Goal: Task Accomplishment & Management: Manage account settings

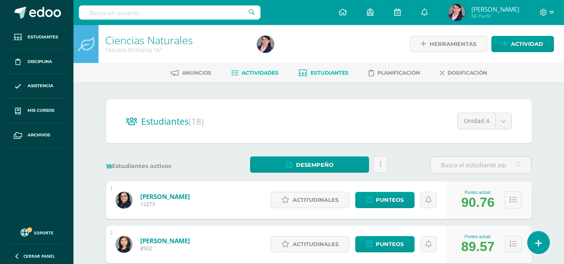
click at [261, 74] on span "Actividades" at bounding box center [260, 73] width 37 height 6
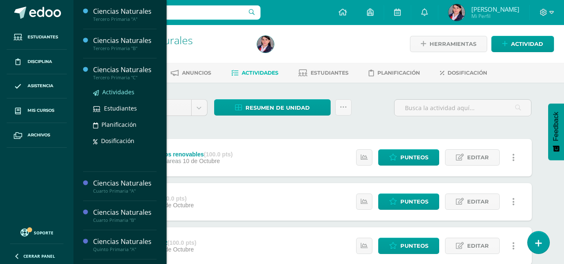
click at [122, 93] on span "Actividades" at bounding box center [118, 92] width 32 height 8
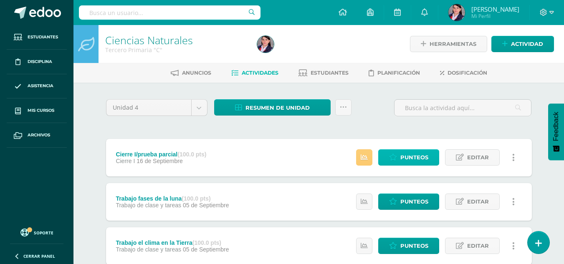
click at [412, 155] on span "Punteos" at bounding box center [414, 157] width 28 height 15
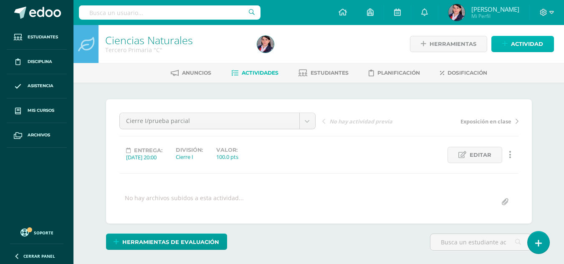
click at [512, 42] on span "Actividad" at bounding box center [527, 43] width 32 height 15
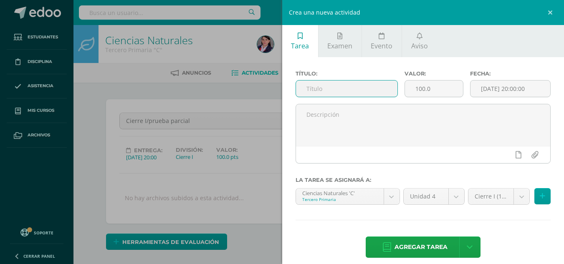
click at [331, 91] on input "text" at bounding box center [346, 89] width 101 height 16
type input "Trabajo de recursos renovables y no renovables"
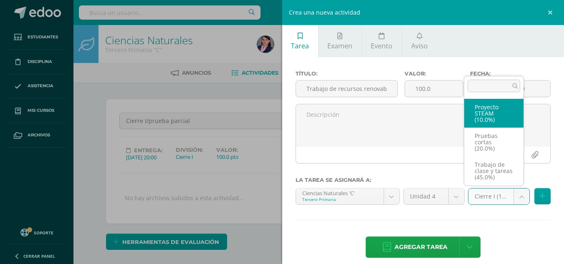
scroll to position [54, 0]
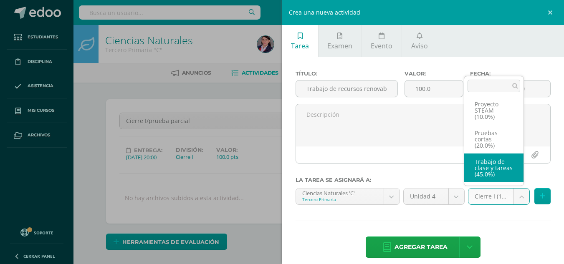
select select "233498"
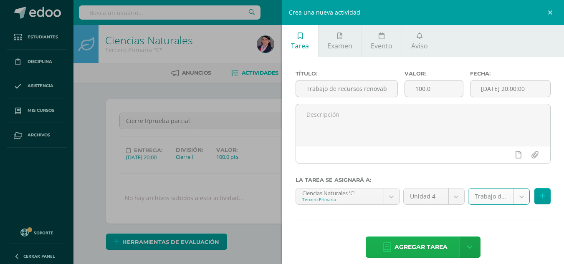
click at [435, 247] on span "Agregar tarea" at bounding box center [421, 247] width 53 height 20
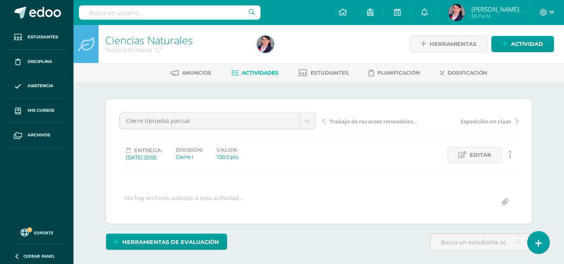
click at [250, 72] on span "Actividades" at bounding box center [260, 73] width 37 height 6
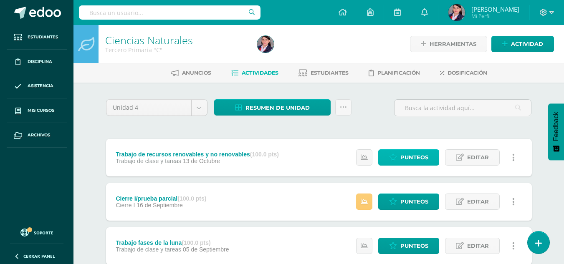
click at [402, 153] on span "Punteos" at bounding box center [414, 157] width 28 height 15
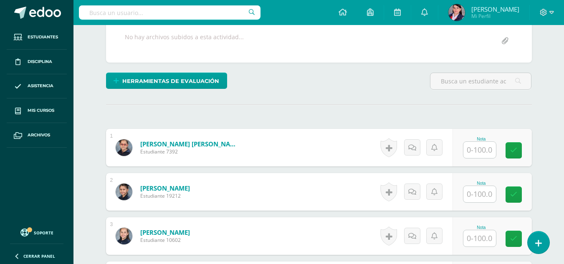
scroll to position [168, 0]
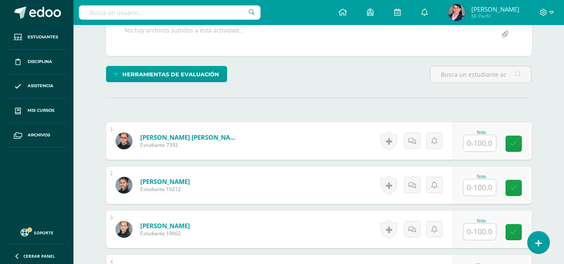
click at [484, 147] on input "text" at bounding box center [480, 143] width 33 height 16
type input "95"
click at [479, 188] on input "text" at bounding box center [480, 188] width 33 height 16
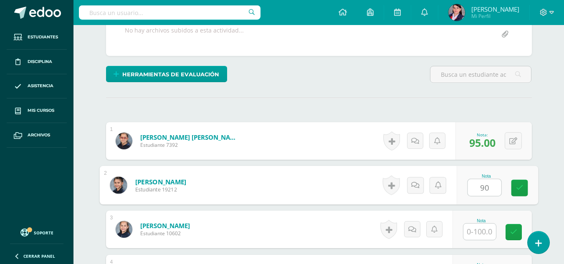
type input "90"
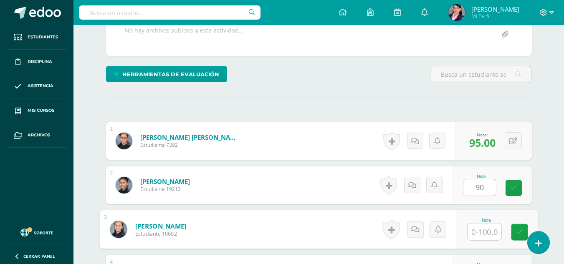
click at [481, 230] on input "text" at bounding box center [484, 232] width 33 height 17
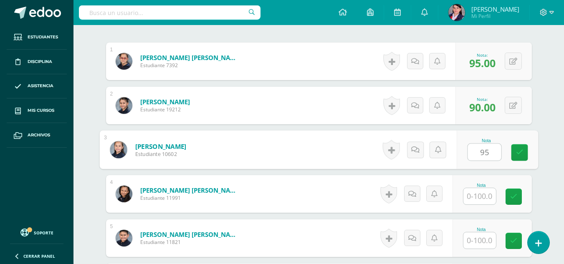
scroll to position [251, 0]
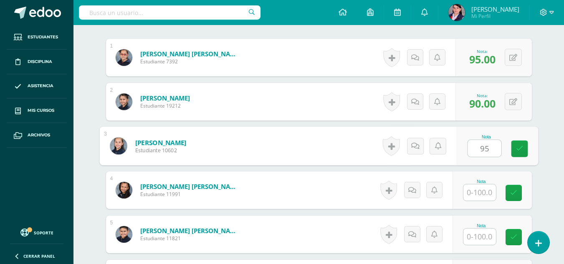
type input "95"
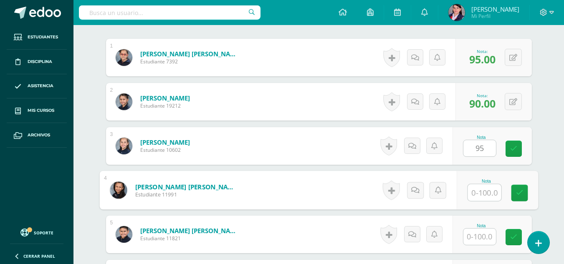
click at [483, 193] on input "text" at bounding box center [484, 193] width 33 height 17
type input "90"
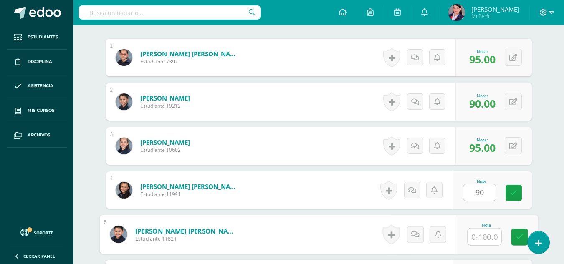
click at [486, 238] on input "text" at bounding box center [484, 237] width 33 height 17
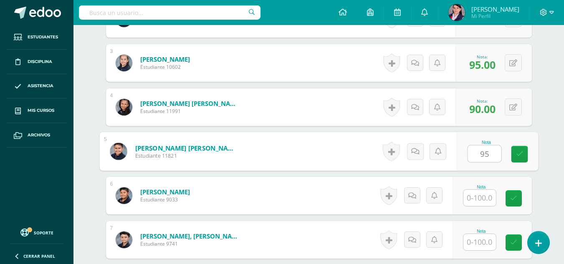
scroll to position [335, 0]
type input "95"
click at [485, 199] on input "text" at bounding box center [480, 198] width 33 height 16
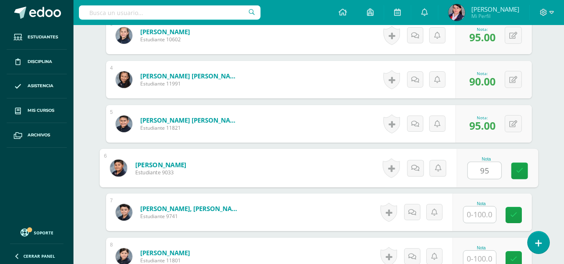
scroll to position [377, 0]
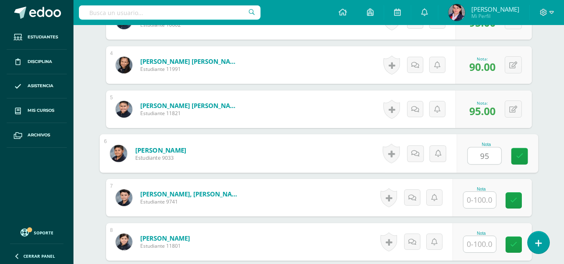
type input "95"
click at [485, 199] on input "text" at bounding box center [480, 200] width 33 height 16
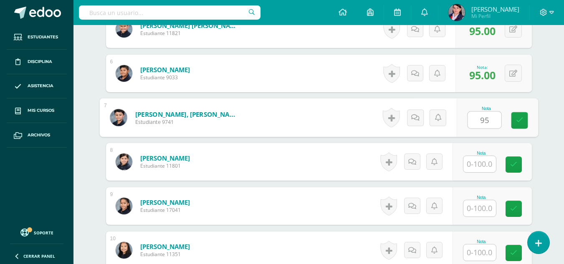
scroll to position [460, 0]
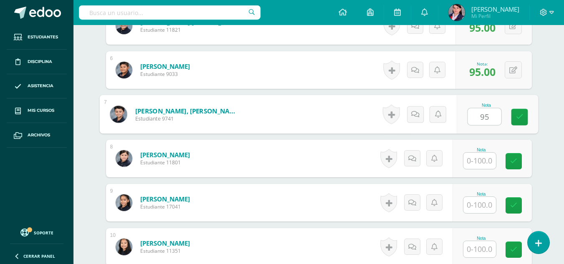
type input "95"
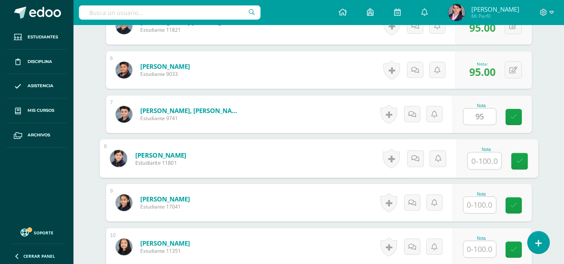
click at [481, 159] on input "text" at bounding box center [484, 161] width 33 height 17
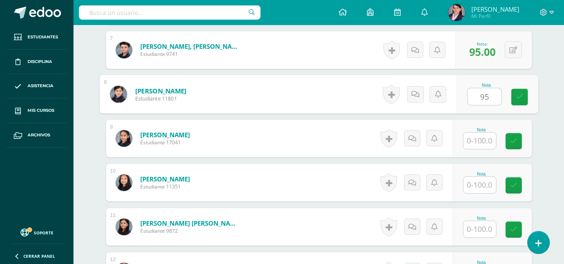
scroll to position [544, 0]
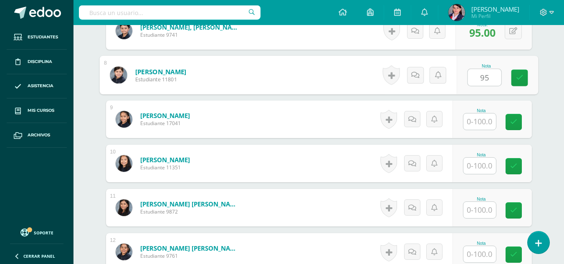
type input "95"
click at [481, 118] on input "text" at bounding box center [480, 122] width 33 height 16
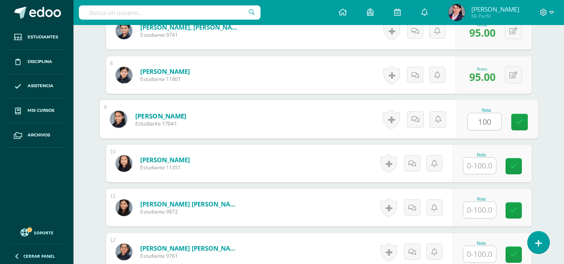
type input "100"
click at [483, 169] on input "text" at bounding box center [480, 166] width 33 height 16
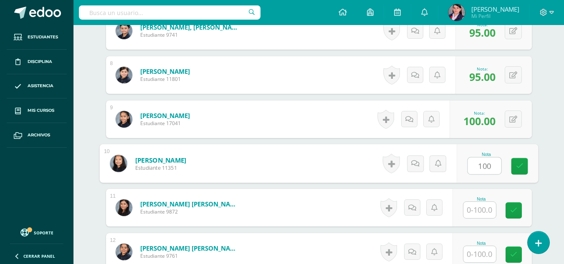
type input "100"
click at [483, 212] on input "text" at bounding box center [480, 210] width 33 height 16
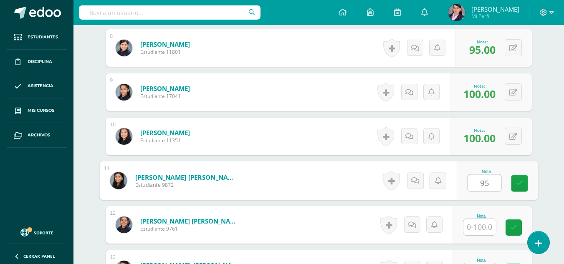
scroll to position [585, 0]
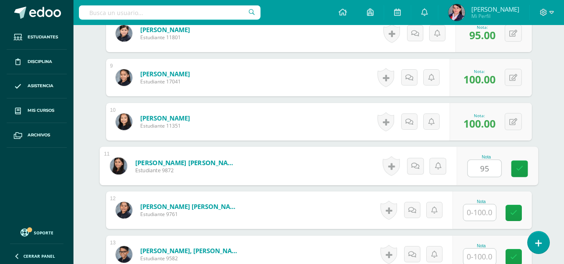
type input "95"
click at [483, 212] on input "text" at bounding box center [480, 213] width 33 height 16
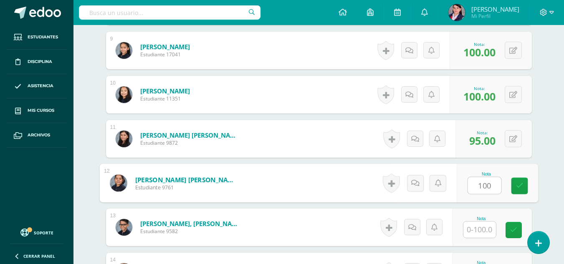
scroll to position [627, 0]
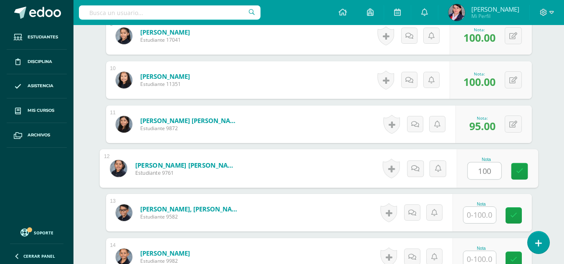
type input "100"
click at [483, 212] on input "text" at bounding box center [480, 215] width 33 height 16
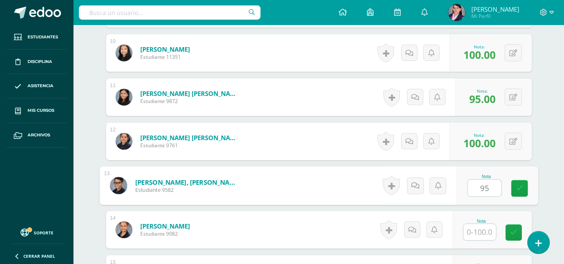
scroll to position [669, 0]
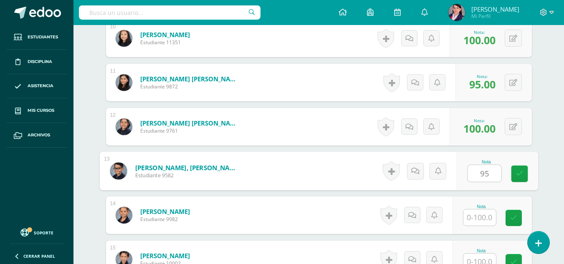
type input "95"
click at [483, 217] on input "text" at bounding box center [480, 218] width 33 height 16
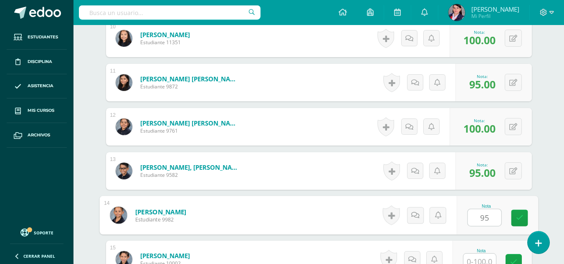
scroll to position [711, 0]
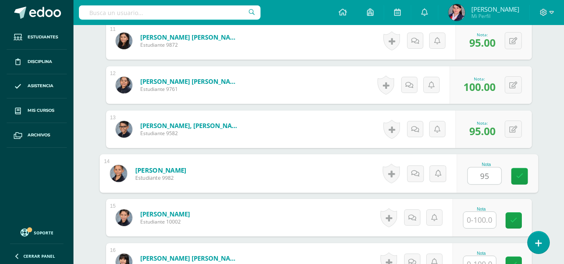
type input "95"
click at [483, 223] on input "text" at bounding box center [480, 220] width 33 height 16
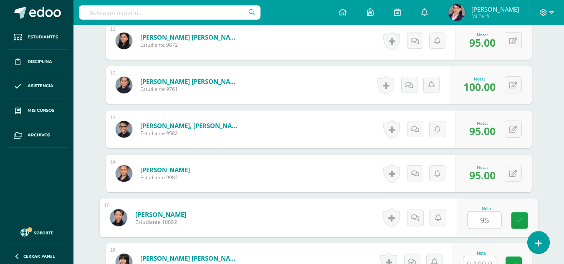
scroll to position [752, 0]
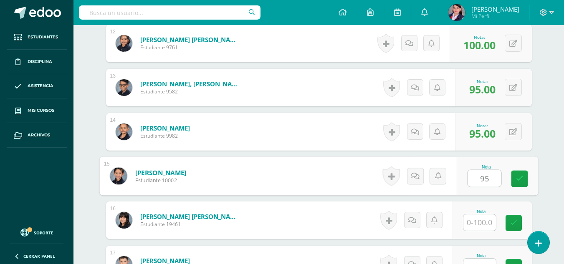
type input "95"
click at [483, 223] on input "text" at bounding box center [480, 223] width 33 height 16
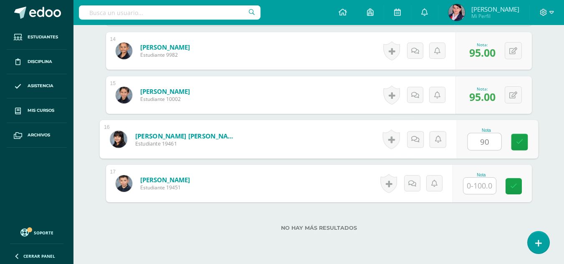
scroll to position [836, 0]
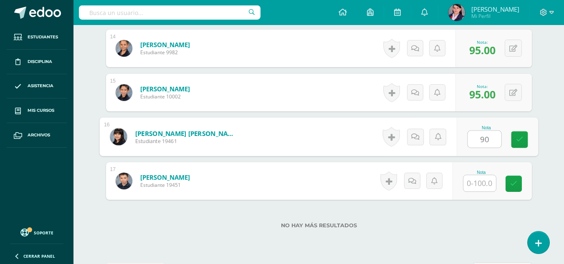
type input "90"
click at [483, 183] on input "text" at bounding box center [480, 183] width 33 height 16
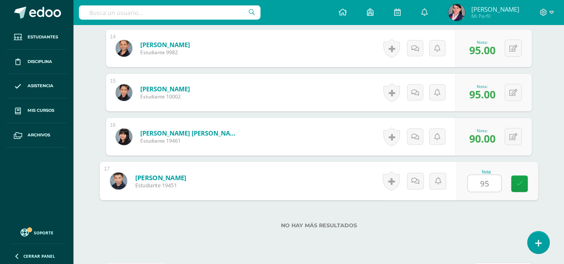
type input "95"
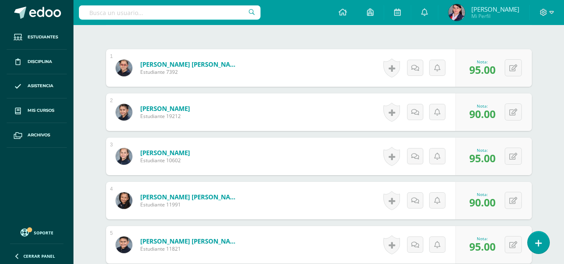
scroll to position [0, 0]
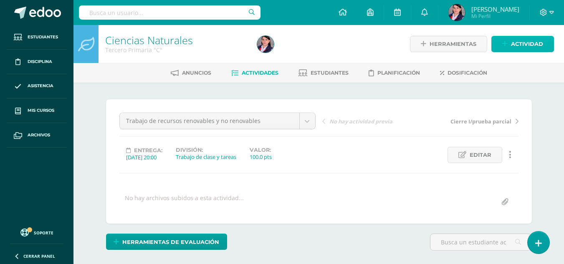
click at [517, 42] on span "Actividad" at bounding box center [527, 43] width 32 height 15
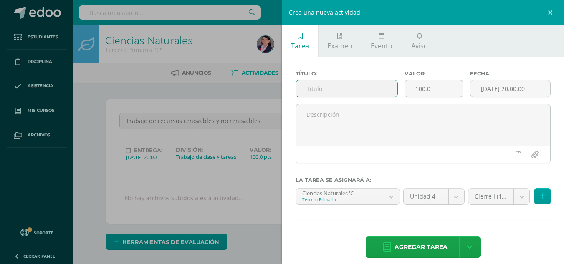
click at [319, 86] on input "text" at bounding box center [346, 89] width 101 height 16
type input "Cuaderno de trabajo"
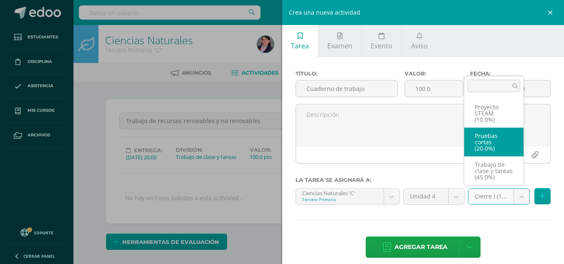
scroll to position [54, 0]
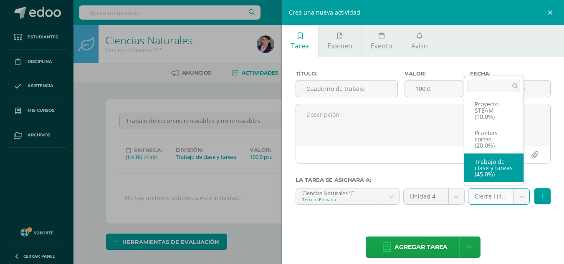
select select "233498"
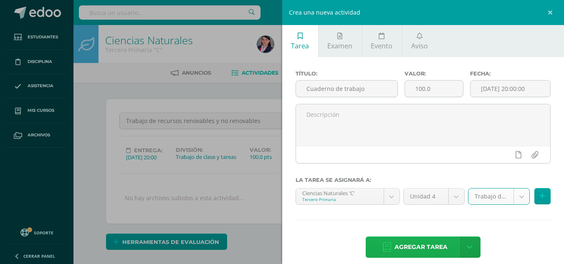
click at [431, 248] on span "Agregar tarea" at bounding box center [421, 247] width 53 height 20
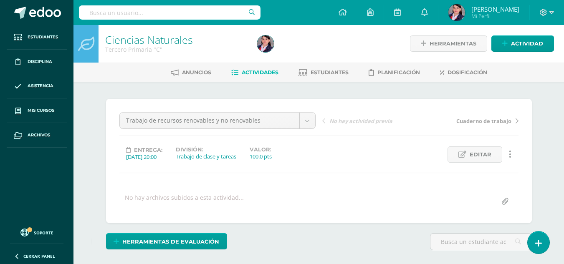
scroll to position [1, 0]
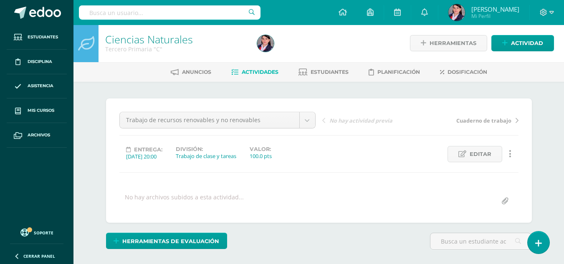
click at [260, 73] on span "Actividades" at bounding box center [260, 72] width 37 height 6
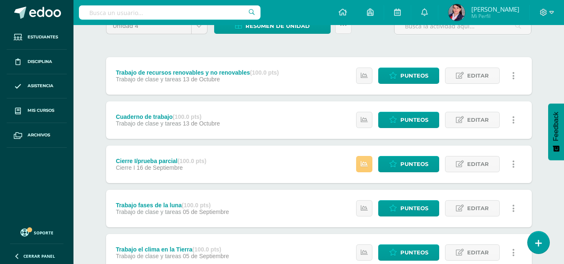
scroll to position [84, 0]
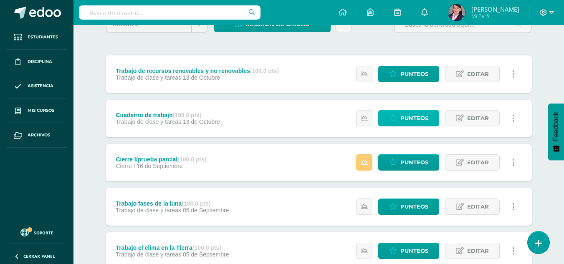
click at [409, 116] on span "Punteos" at bounding box center [414, 118] width 28 height 15
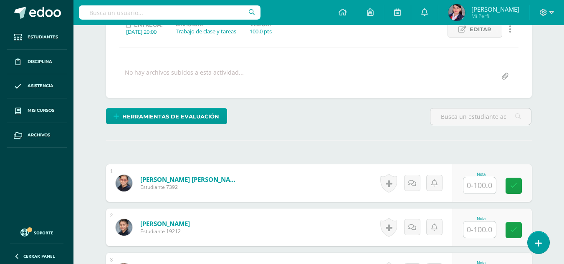
scroll to position [126, 0]
click at [488, 182] on input "text" at bounding box center [480, 185] width 33 height 16
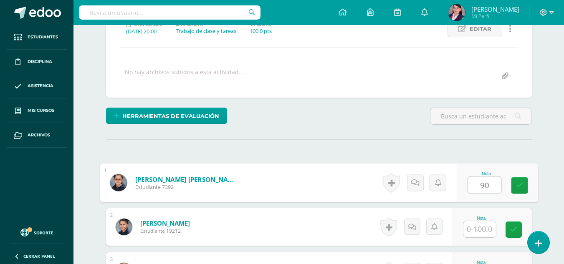
type input "90"
click at [488, 232] on input "text" at bounding box center [480, 229] width 33 height 16
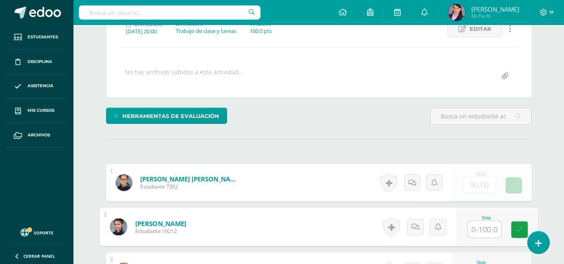
type input "9"
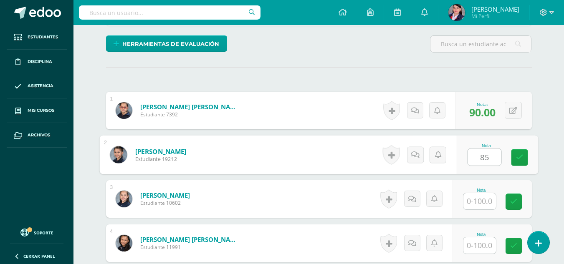
scroll to position [210, 0]
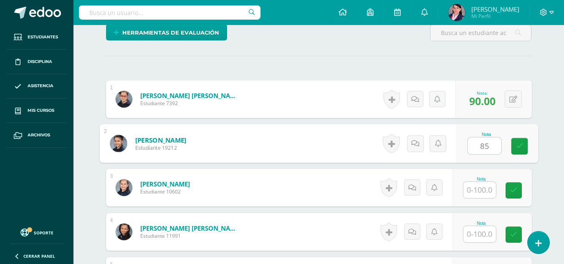
type input "85"
click at [485, 189] on input "text" at bounding box center [480, 190] width 33 height 16
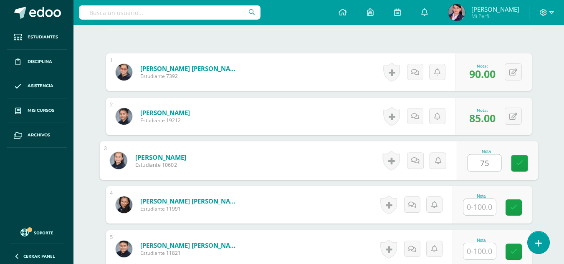
scroll to position [251, 0]
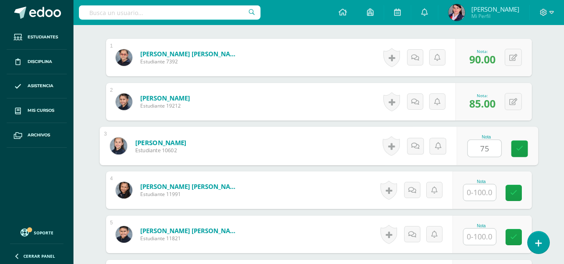
type input "75"
click at [484, 190] on input "text" at bounding box center [480, 193] width 33 height 16
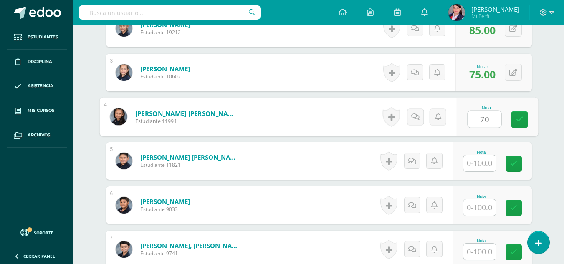
scroll to position [335, 0]
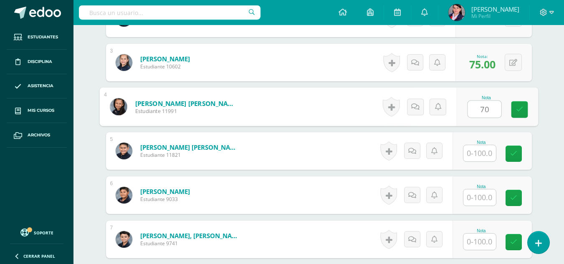
type input "70"
click at [482, 152] on input "text" at bounding box center [480, 153] width 33 height 16
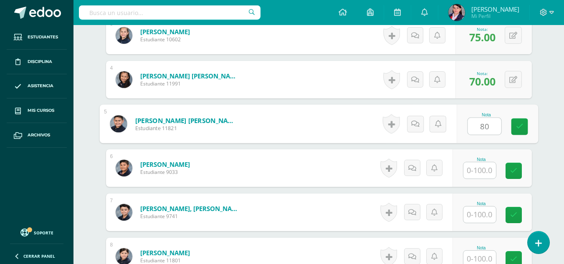
scroll to position [377, 0]
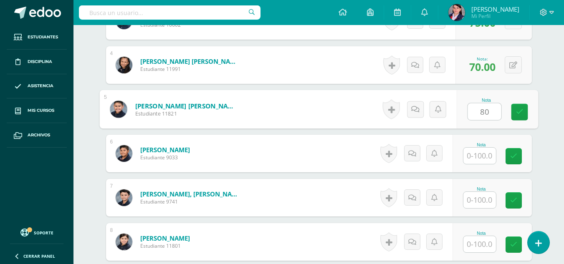
type input "80"
click at [482, 152] on input "text" at bounding box center [480, 156] width 33 height 16
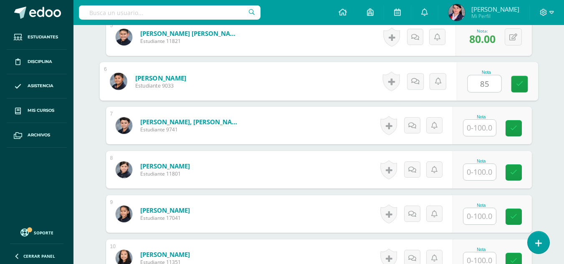
scroll to position [460, 0]
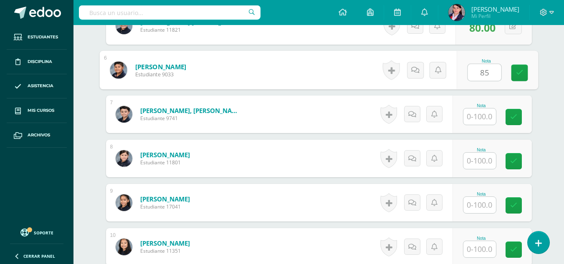
type input "85"
click at [479, 117] on input "text" at bounding box center [480, 117] width 33 height 16
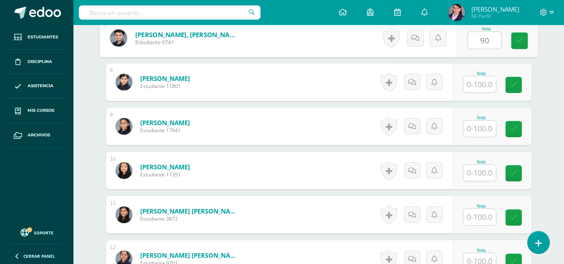
scroll to position [544, 0]
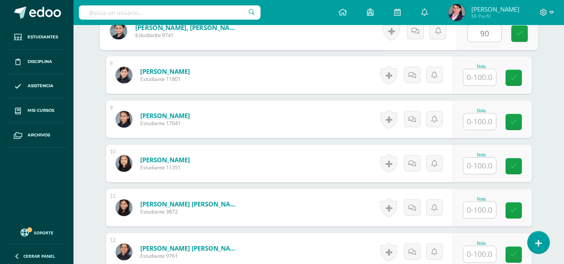
type input "90"
click at [479, 79] on input "text" at bounding box center [480, 77] width 33 height 16
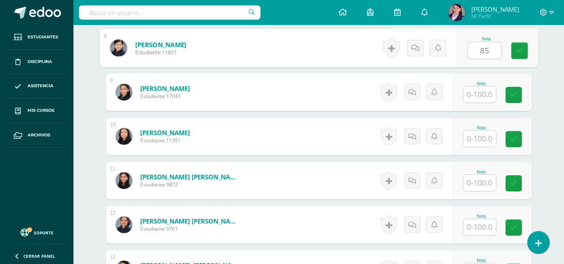
scroll to position [585, 0]
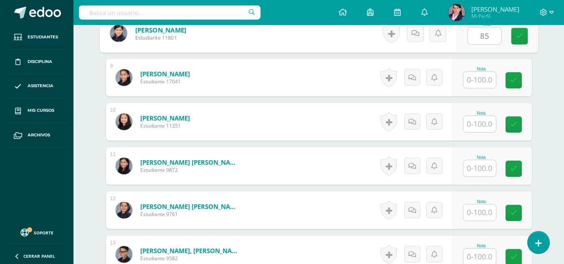
type input "85"
click at [479, 79] on input "text" at bounding box center [480, 80] width 33 height 16
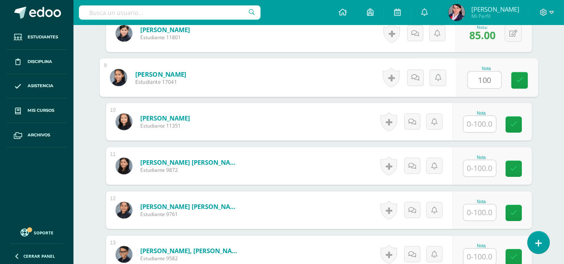
scroll to position [627, 0]
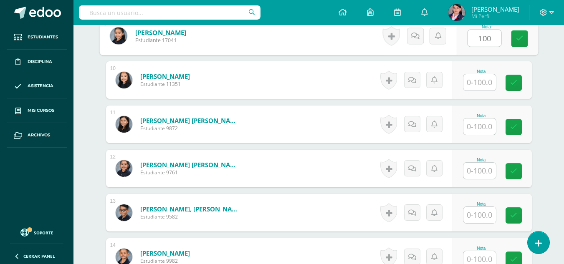
type input "100"
click at [479, 79] on input "text" at bounding box center [480, 82] width 33 height 16
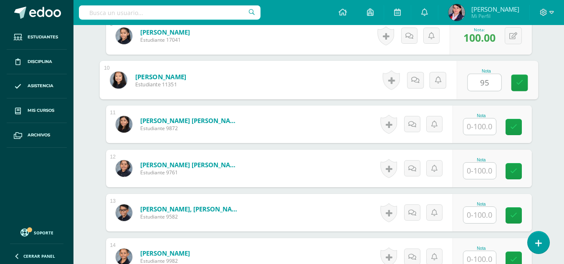
scroll to position [669, 0]
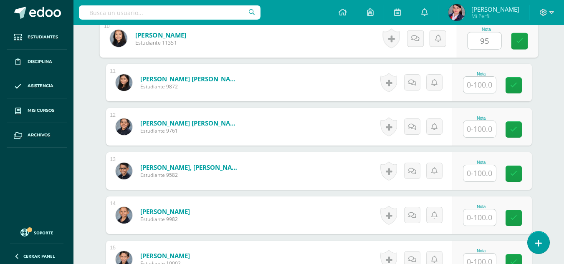
type input "95"
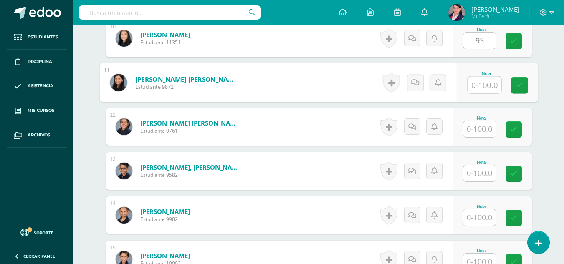
click at [479, 80] on input "text" at bounding box center [484, 85] width 33 height 17
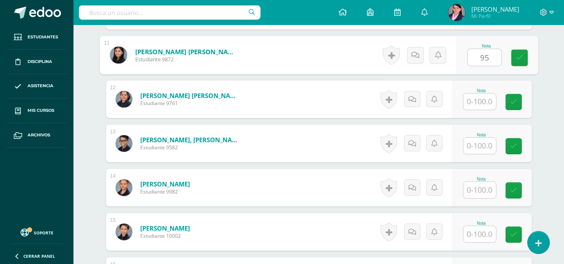
scroll to position [711, 0]
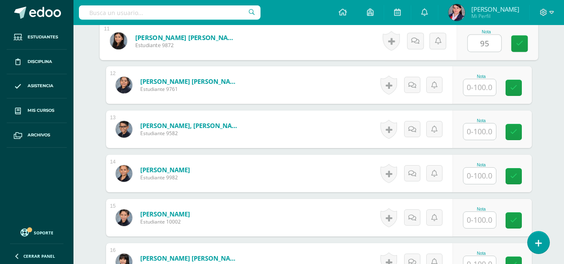
type input "95"
click at [479, 89] on input "text" at bounding box center [480, 87] width 33 height 16
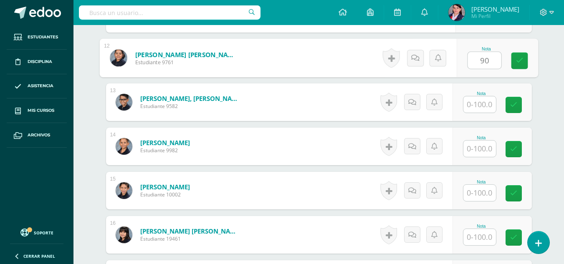
scroll to position [752, 0]
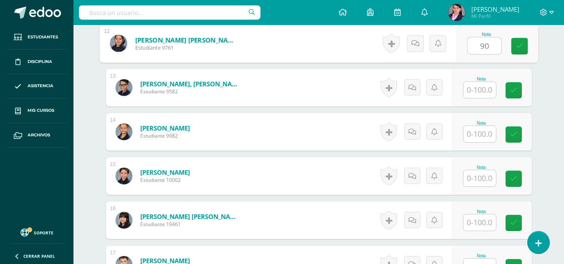
type input "90"
click at [479, 89] on input "text" at bounding box center [480, 90] width 33 height 16
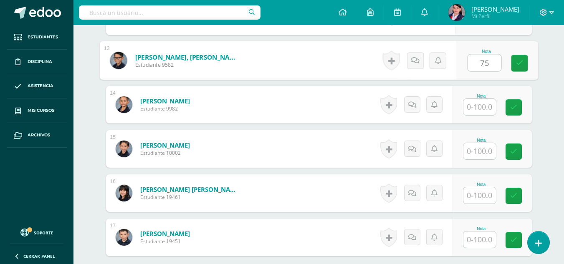
scroll to position [794, 0]
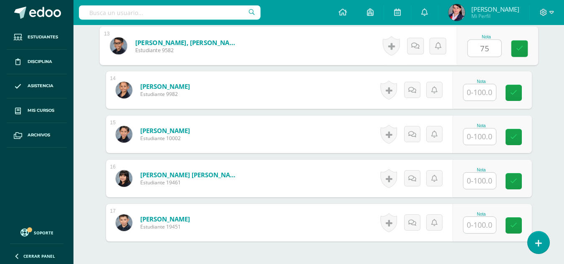
type input "75"
click at [479, 89] on input "text" at bounding box center [480, 92] width 33 height 16
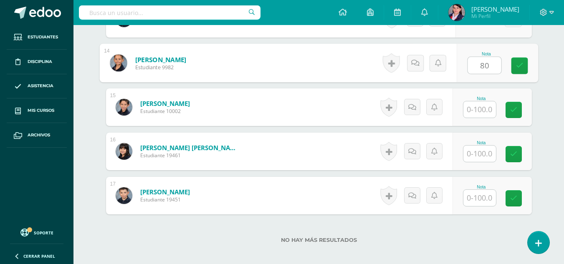
scroll to position [836, 0]
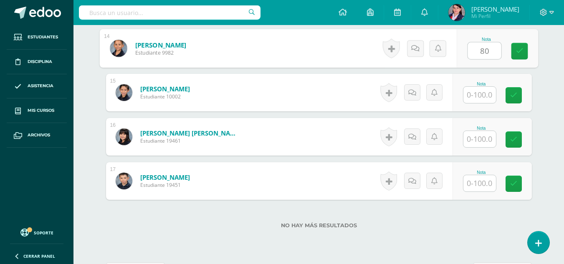
type input "80"
click at [479, 89] on input "text" at bounding box center [480, 95] width 33 height 16
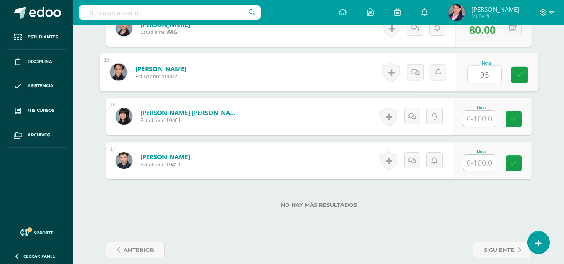
scroll to position [867, 0]
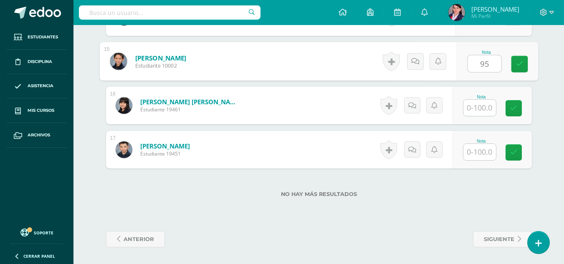
type input "95"
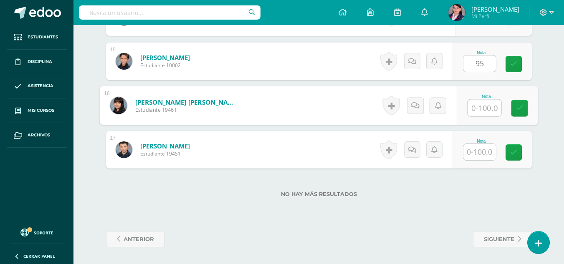
click at [479, 111] on input "text" at bounding box center [484, 108] width 33 height 17
type input "95"
click at [472, 153] on input "text" at bounding box center [480, 152] width 33 height 16
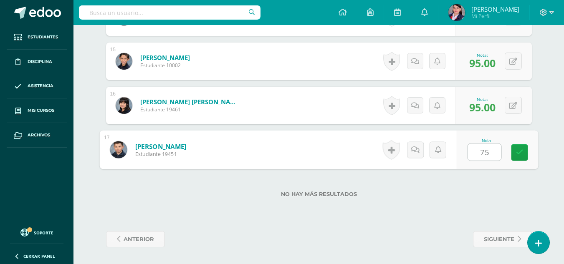
type input "75"
click at [473, 199] on div "No hay más resultados" at bounding box center [319, 188] width 426 height 39
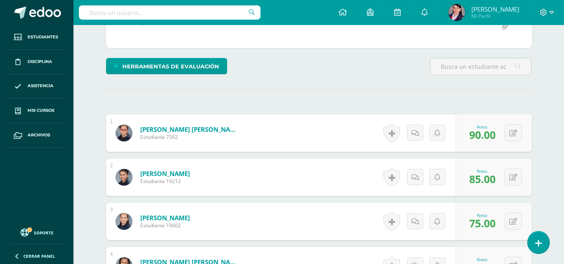
scroll to position [0, 0]
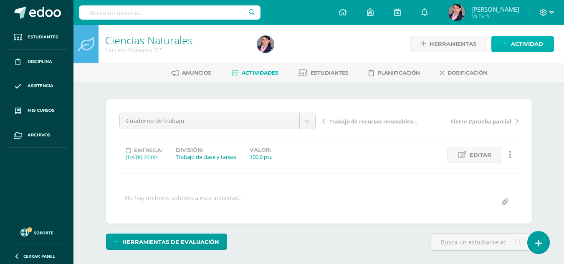
click at [519, 43] on span "Actividad" at bounding box center [527, 43] width 32 height 15
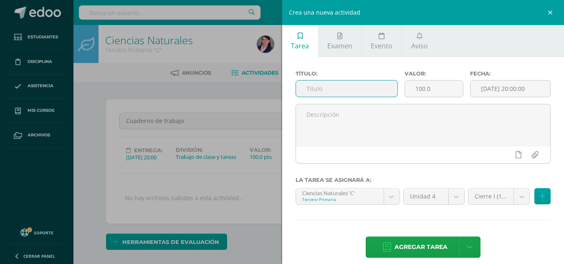
click at [328, 88] on input "text" at bounding box center [346, 89] width 101 height 16
type input "Proyecto STEAM"
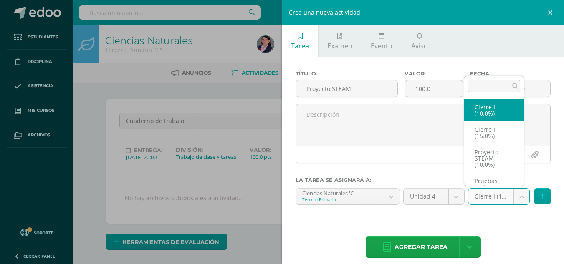
scroll to position [16, 0]
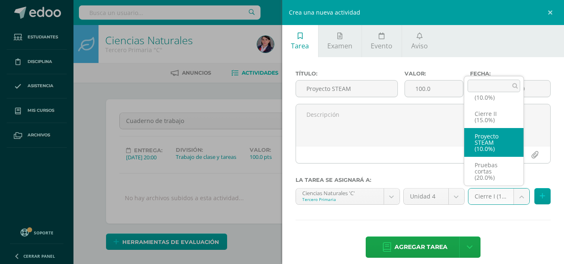
select select "233500"
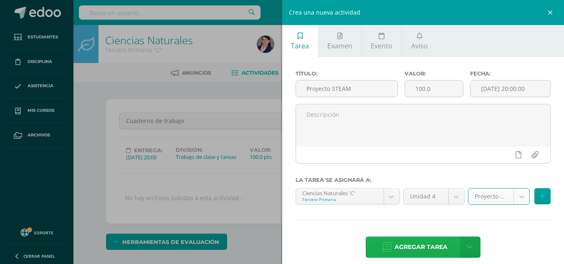
click at [428, 251] on span "Agregar tarea" at bounding box center [421, 247] width 53 height 20
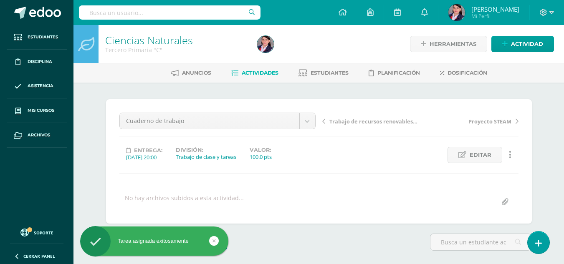
scroll to position [0, 0]
click at [259, 73] on span "Actividades" at bounding box center [260, 72] width 37 height 6
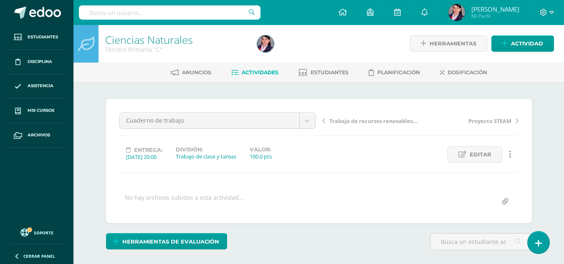
scroll to position [1, 0]
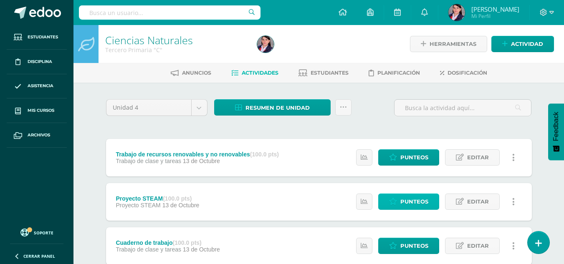
click at [399, 202] on link "Punteos" at bounding box center [408, 202] width 61 height 16
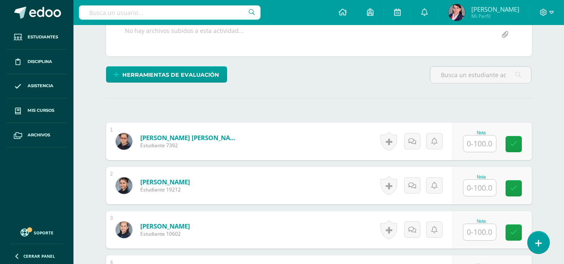
scroll to position [168, 0]
click at [478, 143] on input "text" at bounding box center [480, 143] width 33 height 16
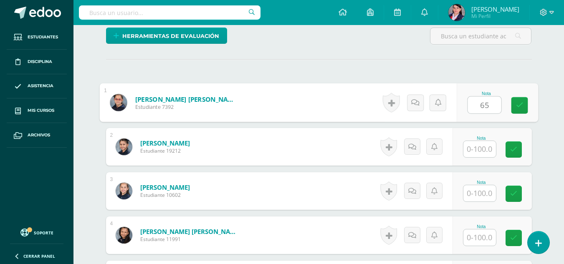
scroll to position [293, 0]
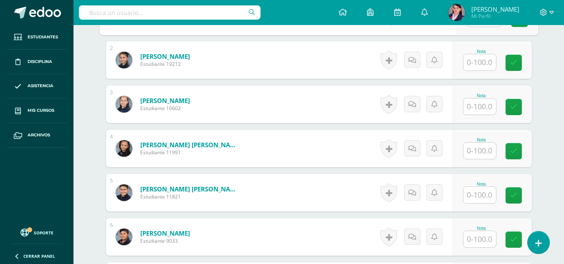
type input "65"
click at [481, 64] on input "text" at bounding box center [480, 62] width 33 height 16
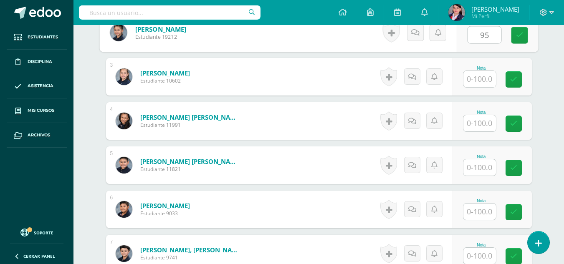
scroll to position [335, 0]
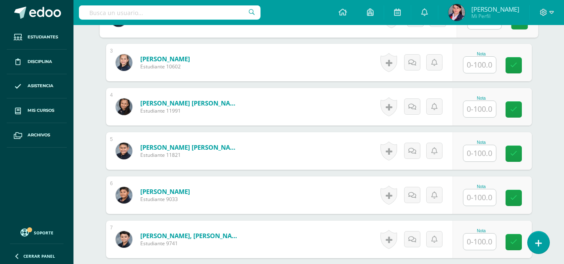
type input "95"
click at [481, 64] on input "text" at bounding box center [480, 65] width 33 height 16
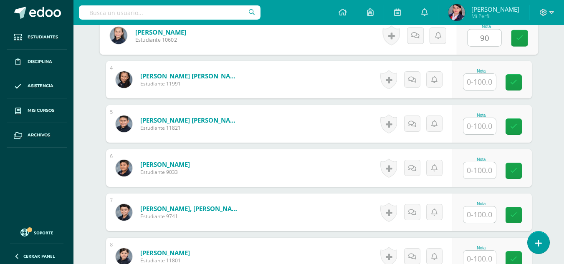
scroll to position [377, 0]
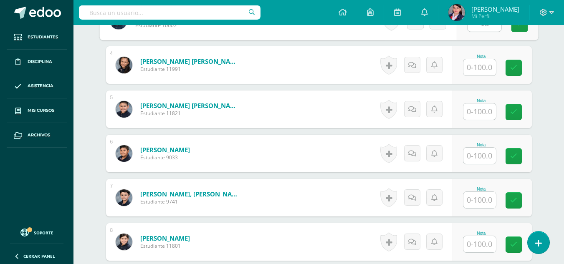
type input "90"
click at [481, 64] on input "text" at bounding box center [480, 67] width 33 height 16
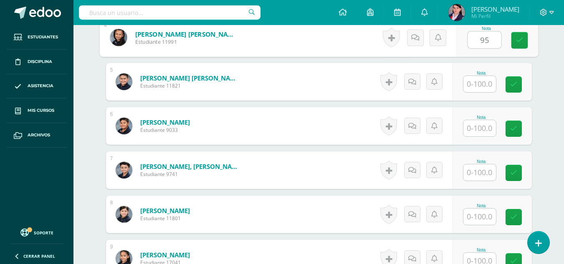
scroll to position [418, 0]
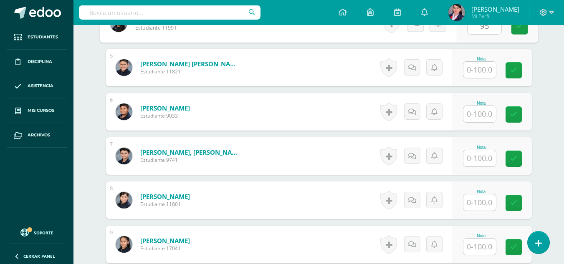
type input "95"
click at [481, 68] on input "text" at bounding box center [480, 70] width 33 height 16
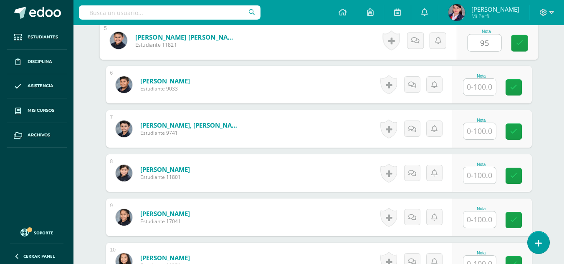
scroll to position [460, 0]
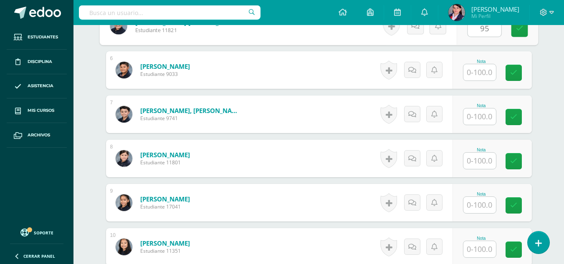
type input "95"
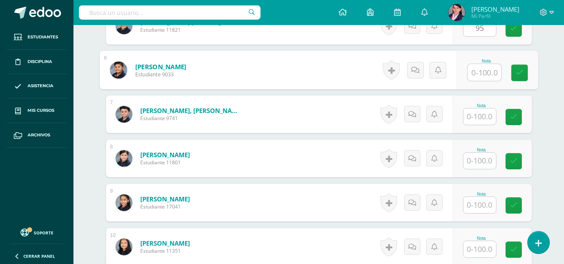
click at [481, 68] on input "text" at bounding box center [484, 72] width 33 height 17
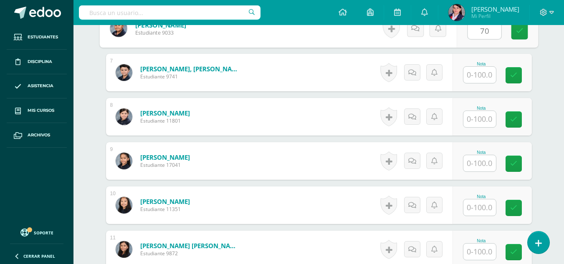
type input "70"
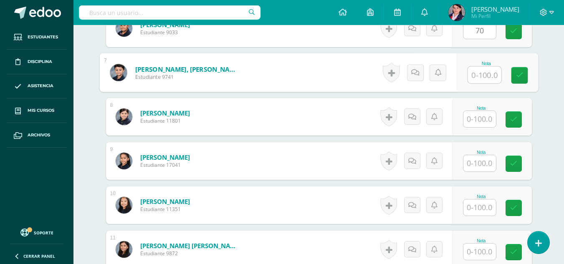
click at [480, 75] on input "text" at bounding box center [484, 75] width 33 height 17
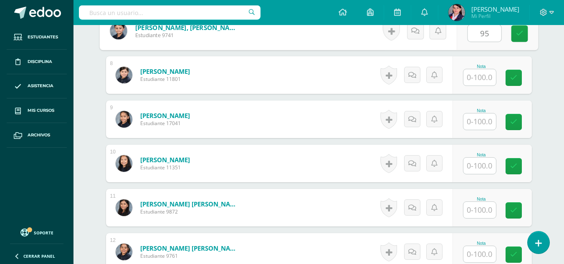
type input "95"
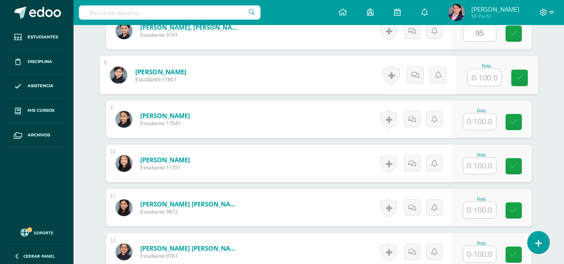
click at [480, 75] on input "text" at bounding box center [484, 77] width 33 height 17
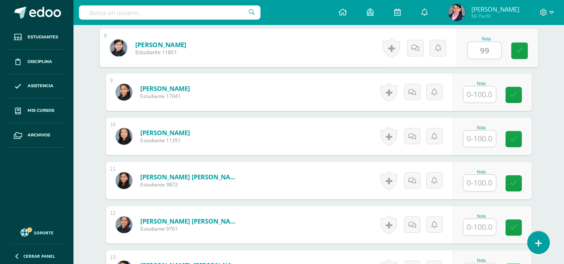
scroll to position [585, 0]
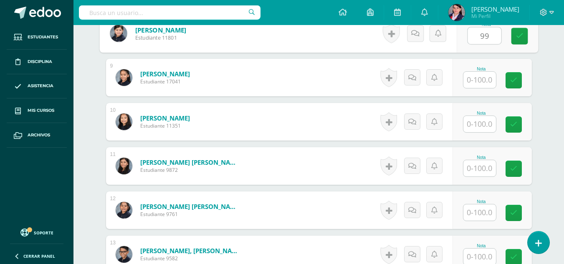
type input "99"
click at [480, 75] on input "text" at bounding box center [480, 80] width 33 height 16
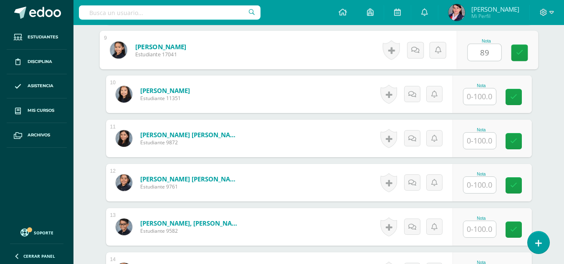
scroll to position [627, 0]
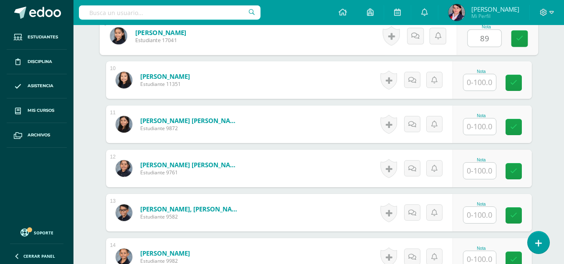
type input "89"
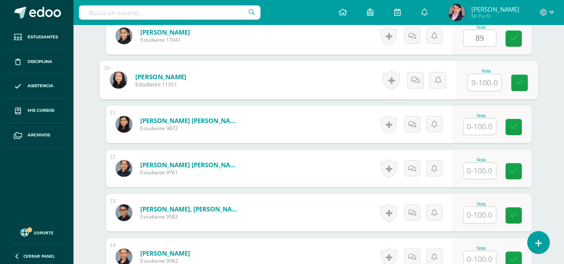
click at [480, 75] on input "text" at bounding box center [484, 82] width 33 height 17
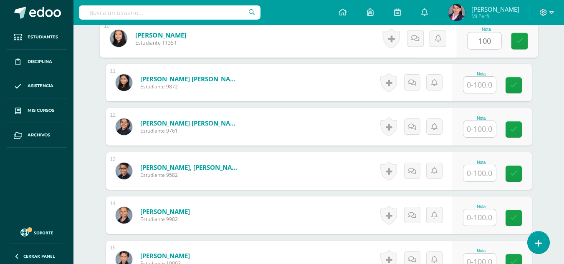
type input "100"
click at [476, 84] on input "text" at bounding box center [480, 85] width 33 height 16
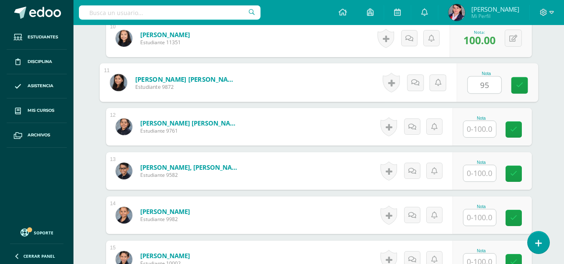
scroll to position [711, 0]
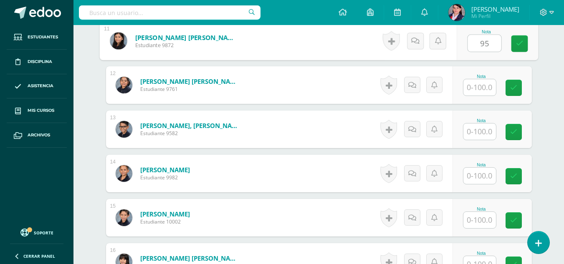
type input "95"
click at [476, 85] on input "text" at bounding box center [480, 87] width 33 height 16
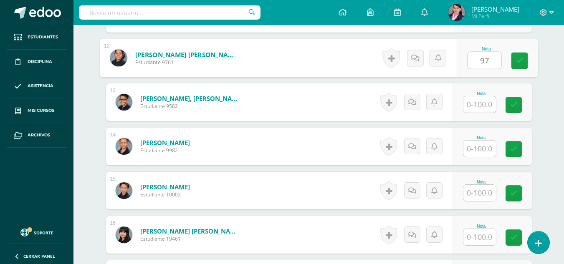
scroll to position [752, 0]
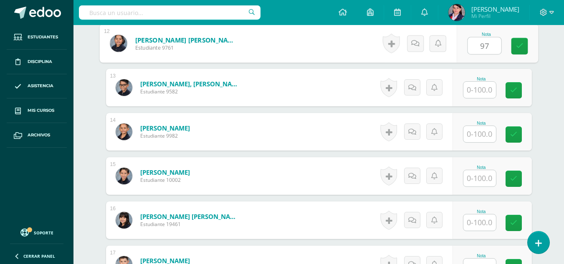
type input "97"
click at [476, 91] on input "text" at bounding box center [480, 90] width 33 height 16
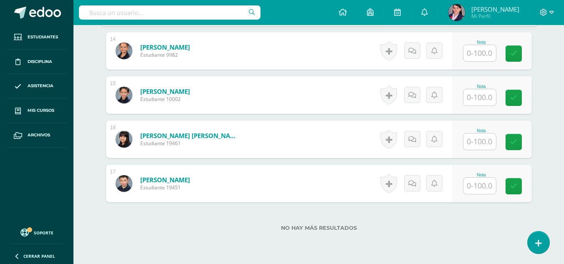
scroll to position [836, 0]
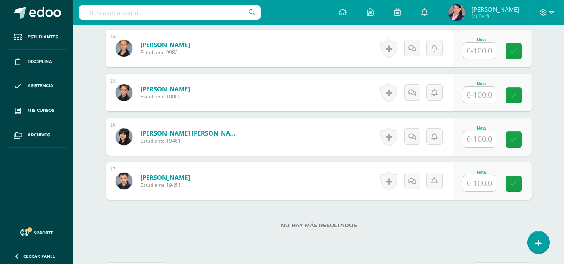
type input "95"
click at [480, 51] on input "text" at bounding box center [484, 51] width 33 height 17
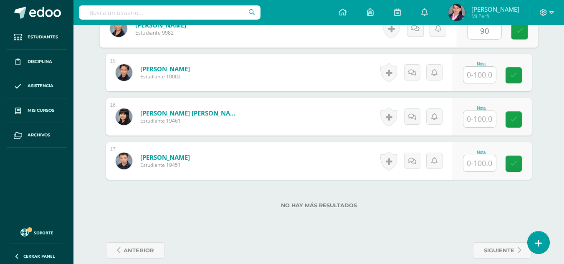
scroll to position [867, 0]
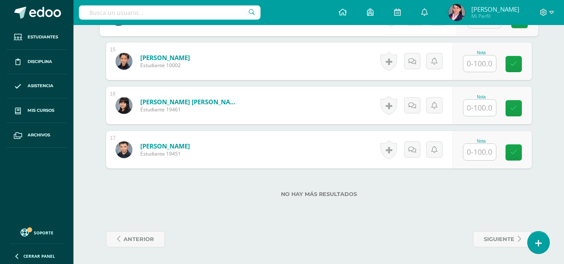
type input "90"
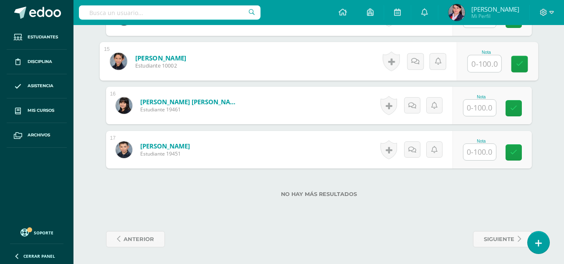
click at [479, 64] on input "text" at bounding box center [484, 64] width 33 height 17
type input "90"
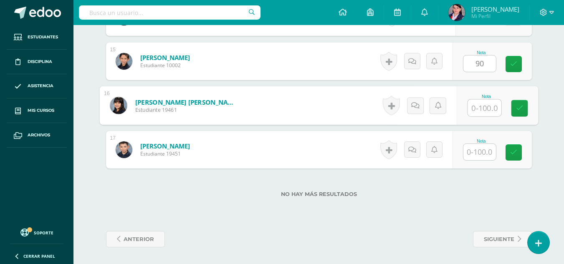
click at [470, 104] on input "text" at bounding box center [484, 108] width 33 height 17
type input "95"
click at [472, 149] on input "text" at bounding box center [480, 152] width 33 height 16
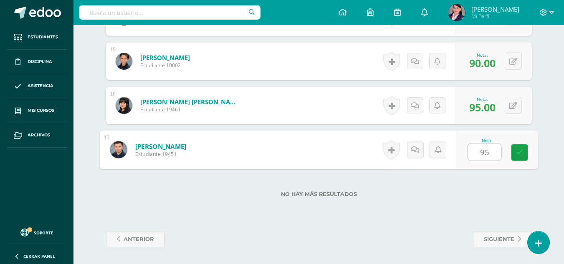
type input "95"
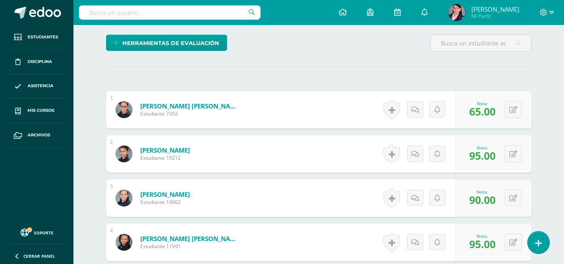
scroll to position [0, 0]
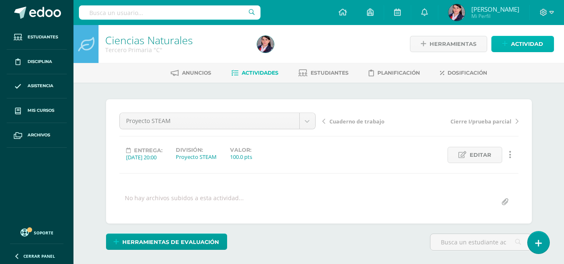
click at [525, 39] on span "Actividad" at bounding box center [527, 43] width 32 height 15
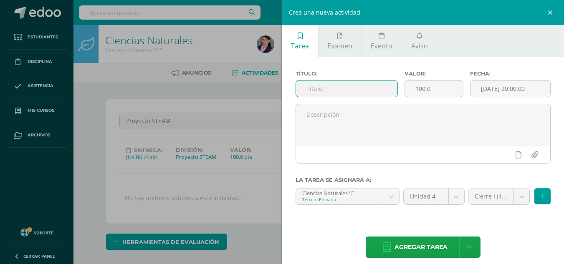
click at [321, 89] on input "text" at bounding box center [346, 89] width 101 height 16
type input "p"
type input "Prueba corta No. 2"
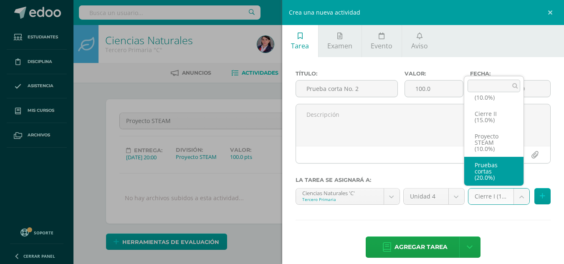
select select "233499"
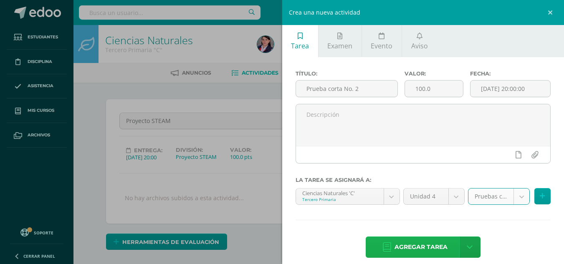
click at [427, 247] on span "Agregar tarea" at bounding box center [421, 247] width 53 height 20
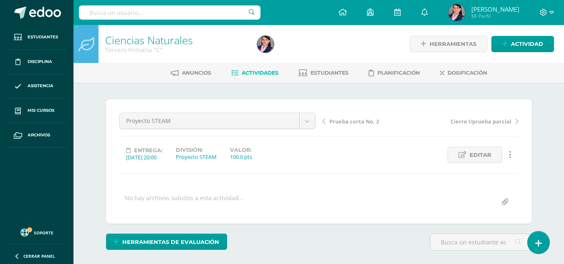
click at [251, 73] on span "Actividades" at bounding box center [260, 73] width 37 height 6
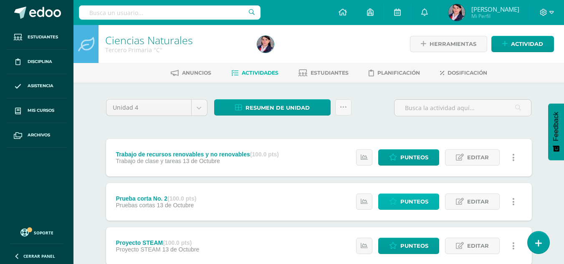
click at [403, 198] on span "Punteos" at bounding box center [414, 201] width 28 height 15
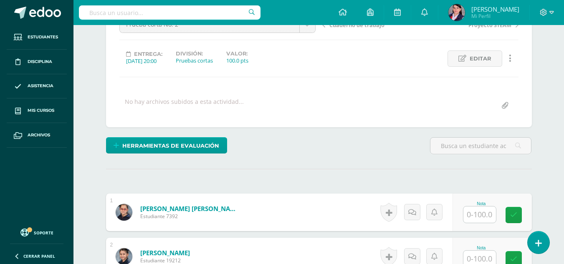
scroll to position [126, 0]
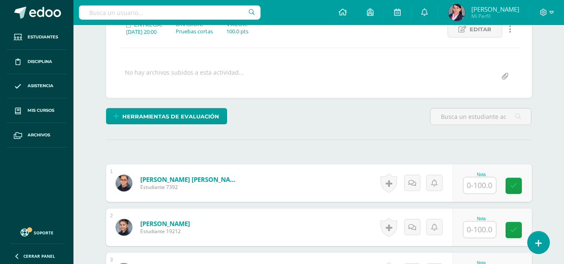
click at [482, 188] on input "text" at bounding box center [480, 185] width 33 height 16
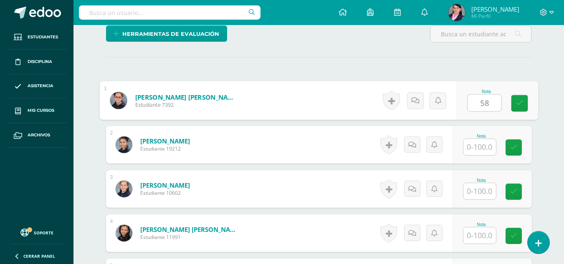
scroll to position [209, 0]
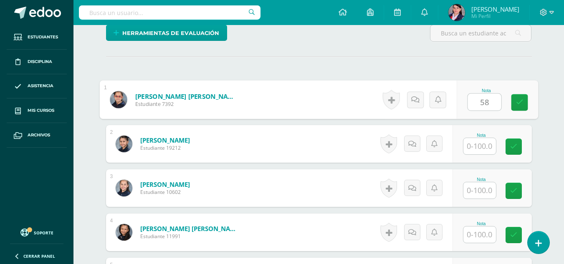
type input "58"
click at [484, 145] on input "text" at bounding box center [480, 146] width 33 height 16
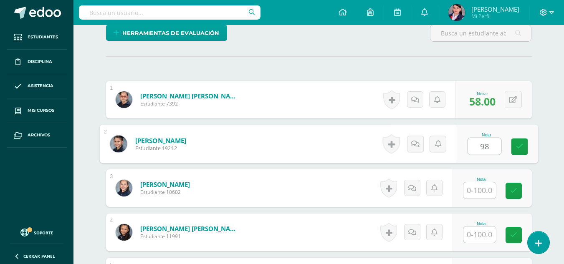
type input "98"
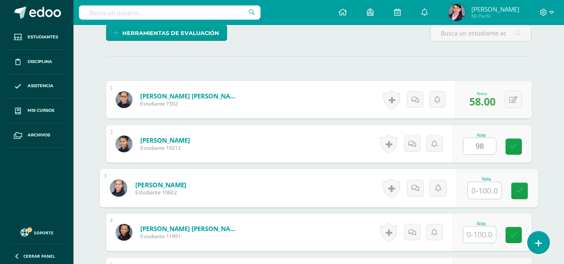
click at [484, 192] on input "text" at bounding box center [484, 190] width 33 height 17
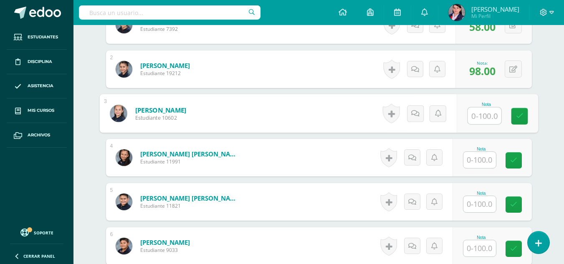
scroll to position [293, 0]
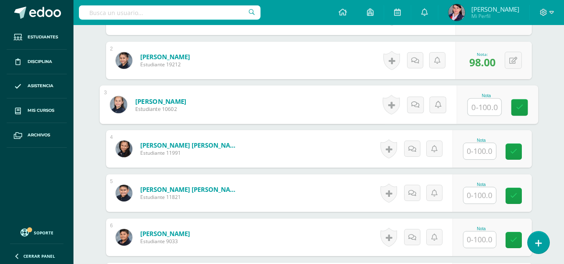
click at [476, 153] on input "text" at bounding box center [480, 151] width 33 height 16
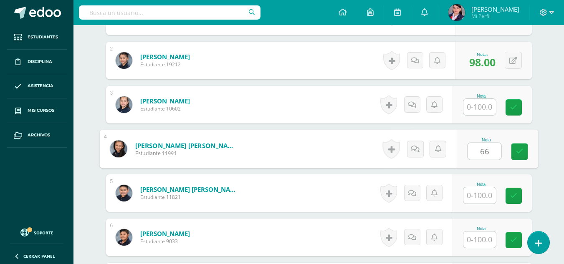
type input "66"
click at [474, 193] on input "text" at bounding box center [480, 195] width 33 height 16
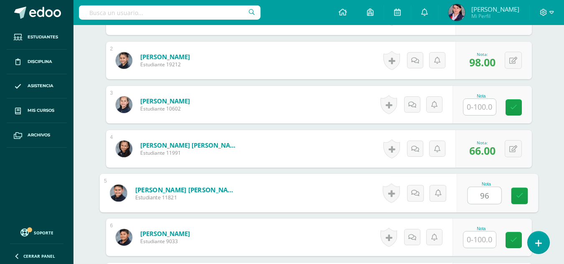
type input "96"
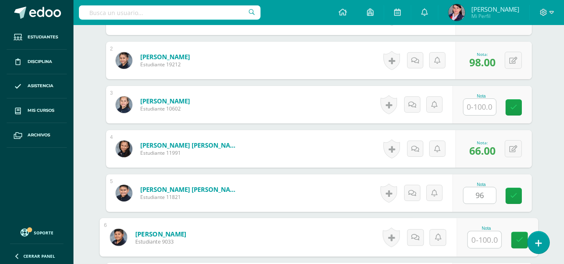
click at [476, 242] on input "text" at bounding box center [484, 240] width 33 height 17
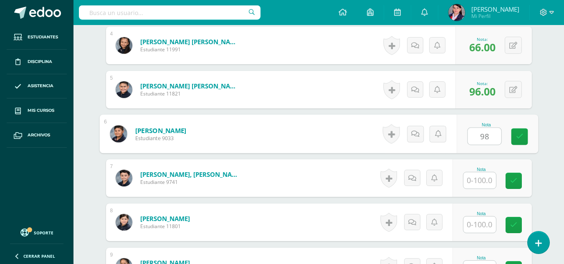
scroll to position [418, 0]
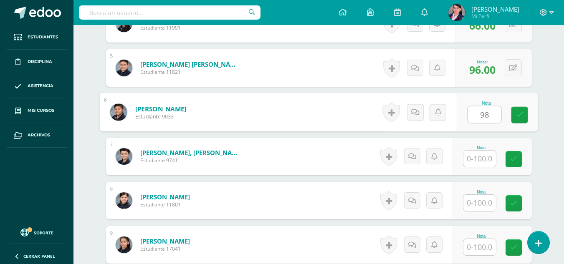
type input "98"
click at [475, 161] on input "text" at bounding box center [480, 159] width 33 height 16
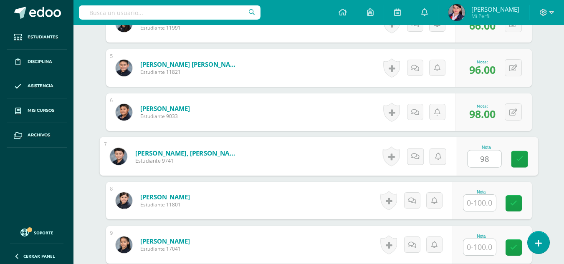
type input "98"
click at [481, 202] on input "text" at bounding box center [480, 203] width 33 height 16
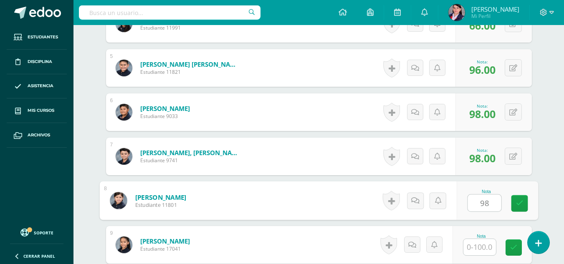
type input "98"
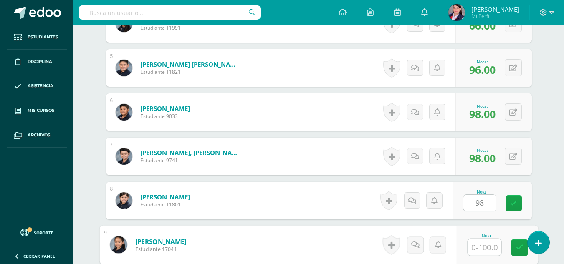
click at [484, 249] on input "text" at bounding box center [484, 247] width 33 height 17
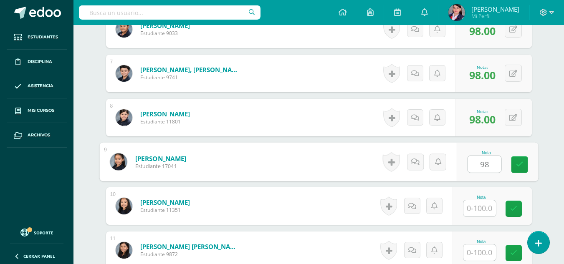
scroll to position [502, 0]
type input "98"
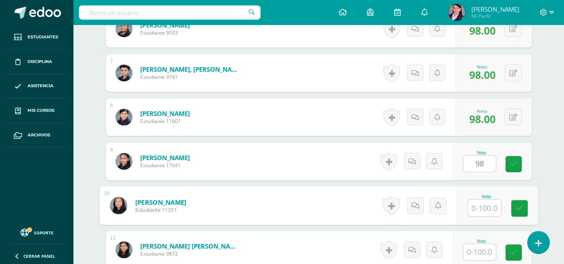
click at [480, 212] on input "text" at bounding box center [484, 208] width 33 height 17
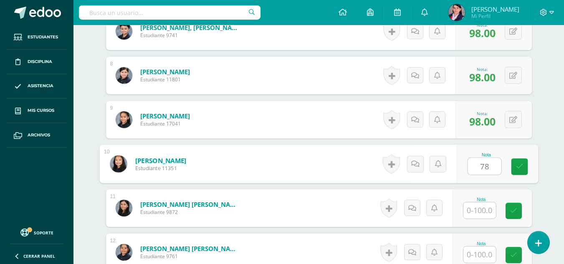
type input "78"
click at [480, 212] on input "text" at bounding box center [480, 211] width 33 height 16
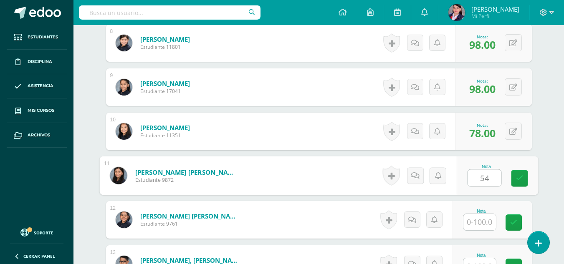
scroll to position [585, 0]
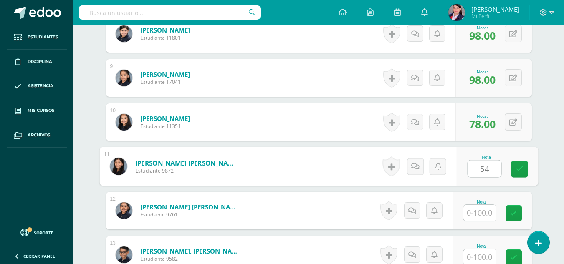
type input "54"
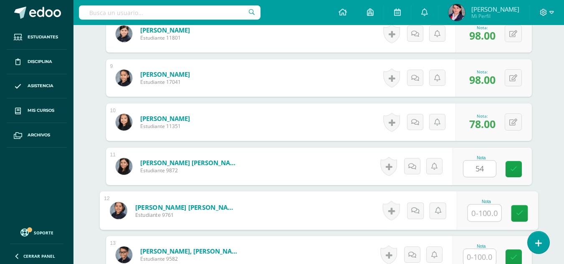
click at [478, 213] on input "text" at bounding box center [484, 213] width 33 height 17
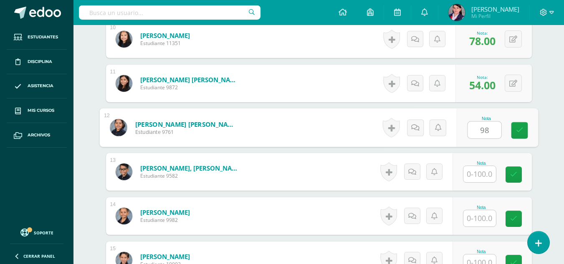
scroll to position [669, 0]
type input "98"
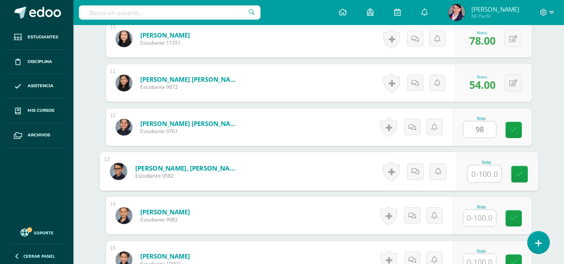
click at [480, 172] on input "text" at bounding box center [484, 174] width 33 height 17
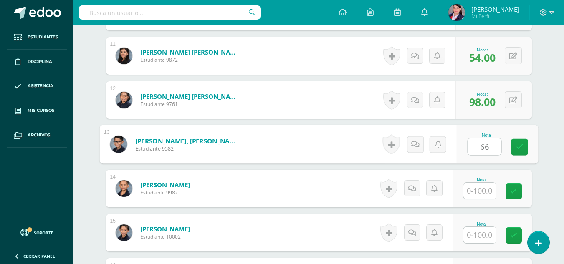
scroll to position [710, 0]
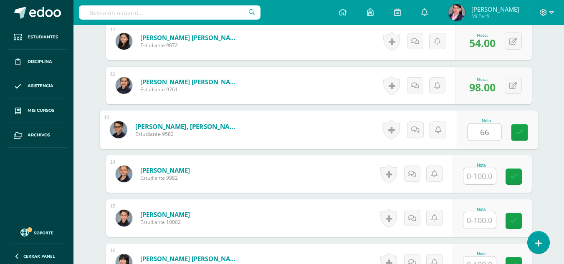
type input "66"
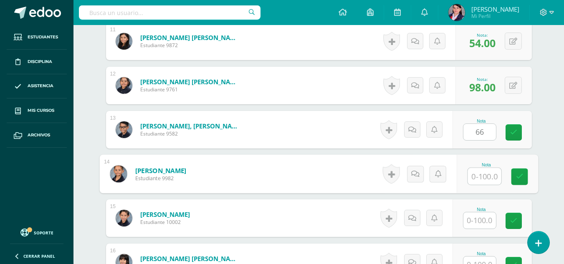
click at [480, 177] on input "text" at bounding box center [484, 176] width 33 height 17
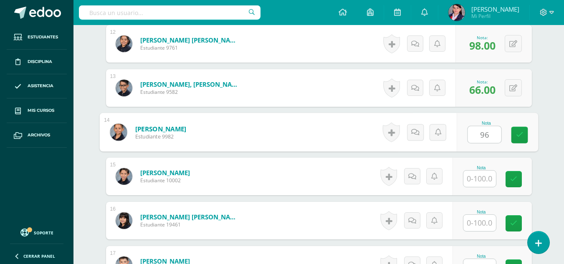
type input "96"
click at [486, 180] on input "text" at bounding box center [480, 179] width 33 height 16
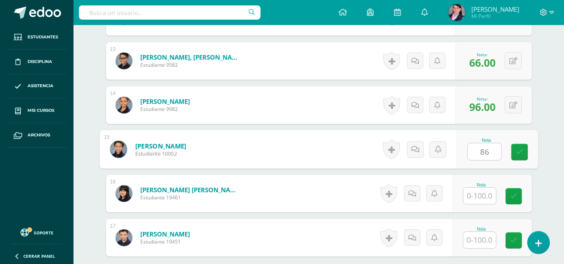
scroll to position [794, 0]
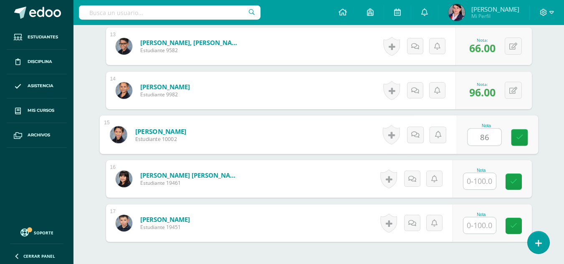
type input "86"
click at [477, 175] on input "text" at bounding box center [480, 181] width 33 height 16
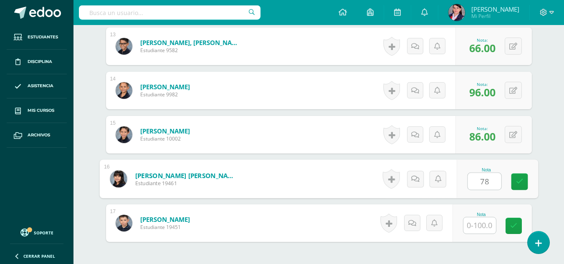
scroll to position [836, 0]
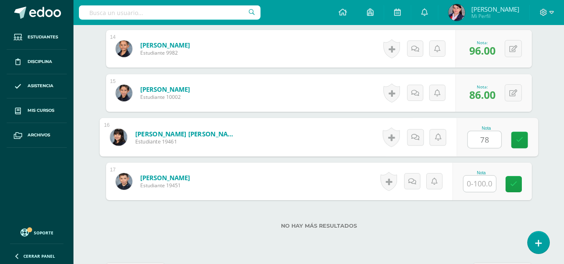
type input "78"
click at [477, 184] on input "text" at bounding box center [480, 184] width 33 height 16
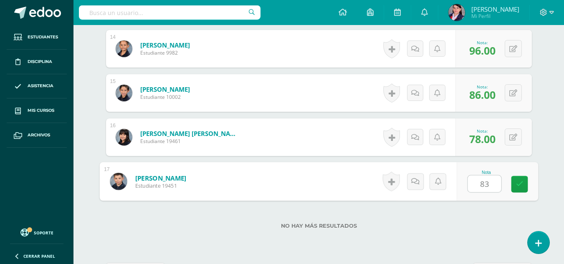
type input "83"
click at [434, 223] on label "No hay más resultados" at bounding box center [319, 226] width 426 height 6
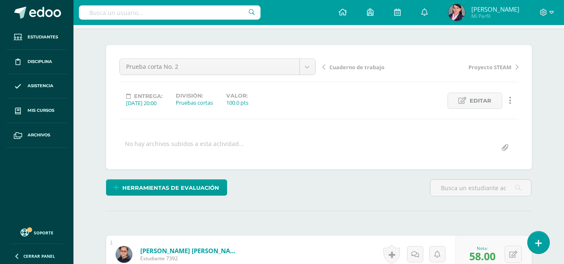
scroll to position [0, 0]
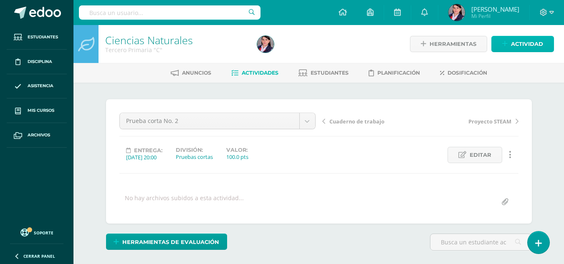
click at [514, 44] on span "Actividad" at bounding box center [527, 43] width 32 height 15
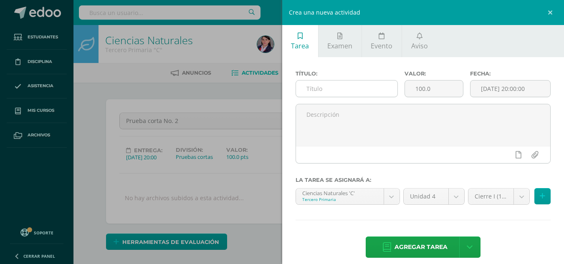
click at [321, 88] on input "text" at bounding box center [346, 89] width 101 height 16
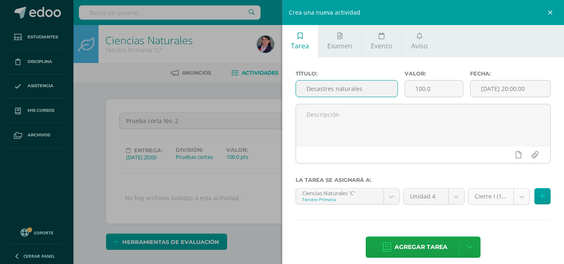
type input "Desastres naturales"
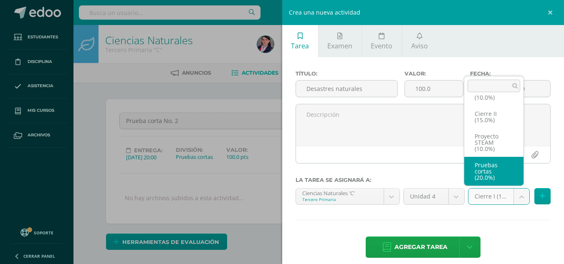
scroll to position [54, 0]
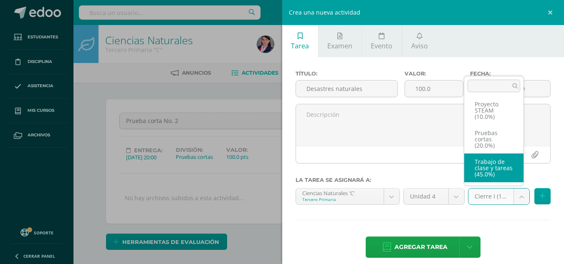
select select "233498"
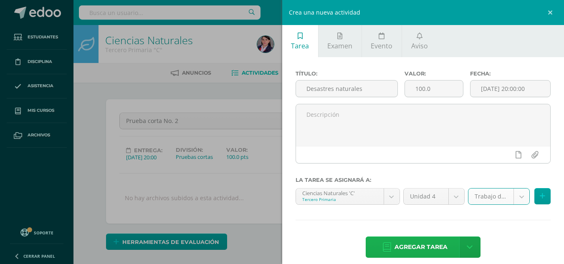
click at [418, 245] on span "Agregar tarea" at bounding box center [421, 247] width 53 height 20
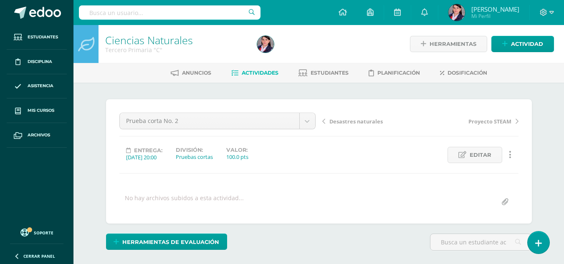
click at [260, 73] on span "Actividades" at bounding box center [260, 73] width 37 height 6
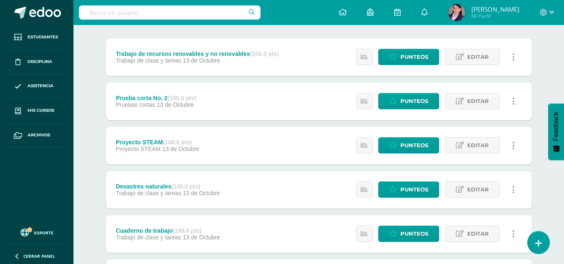
scroll to position [125, 0]
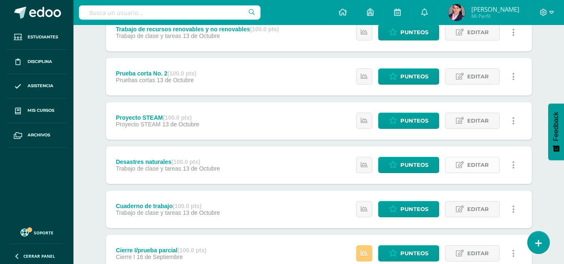
click at [481, 164] on span "Editar" at bounding box center [478, 164] width 22 height 15
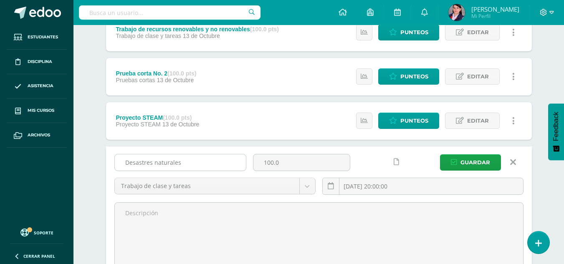
click at [128, 164] on input "Desastres naturales" at bounding box center [180, 163] width 131 height 16
type input "Trabajo de desastres naturales"
click at [475, 165] on span "Guardar" at bounding box center [476, 162] width 30 height 15
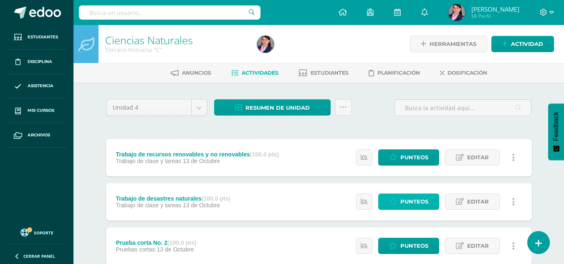
click at [408, 201] on span "Punteos" at bounding box center [414, 201] width 28 height 15
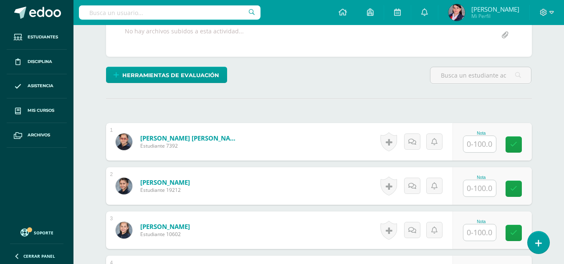
scroll to position [167, 0]
click at [480, 147] on input "text" at bounding box center [480, 144] width 33 height 16
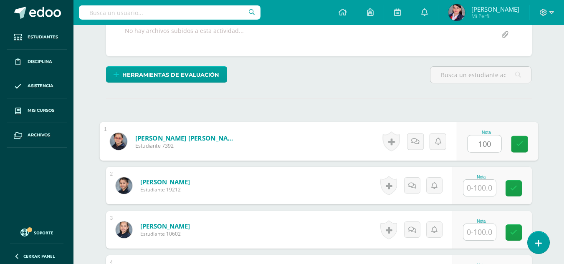
scroll to position [168, 0]
type input "100"
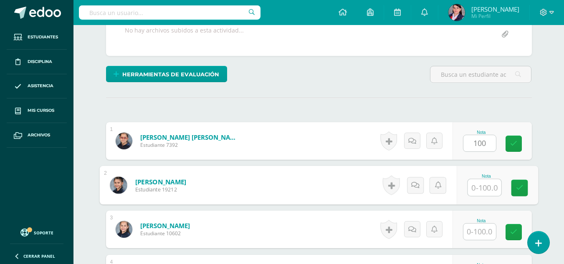
click at [481, 188] on input "text" at bounding box center [484, 188] width 33 height 17
type input "95"
click at [482, 228] on input "text" at bounding box center [480, 232] width 33 height 16
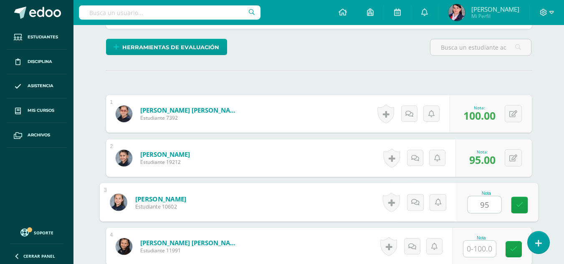
scroll to position [210, 0]
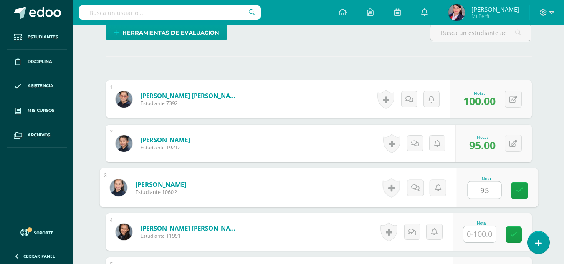
type input "95"
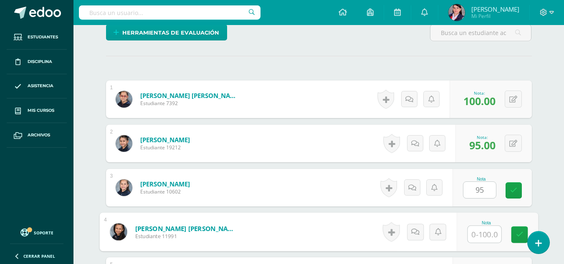
click at [482, 236] on input "text" at bounding box center [484, 234] width 33 height 17
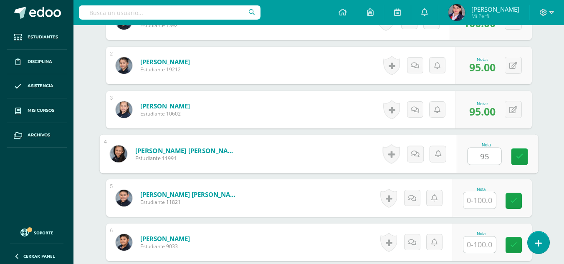
scroll to position [293, 0]
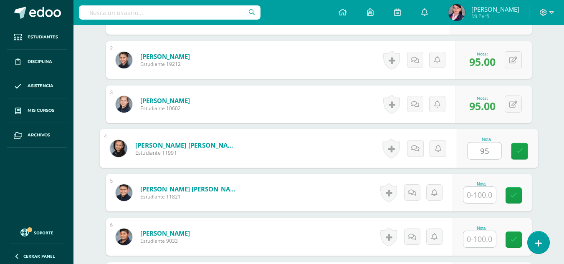
type input "95"
click at [472, 201] on input "text" at bounding box center [480, 195] width 33 height 16
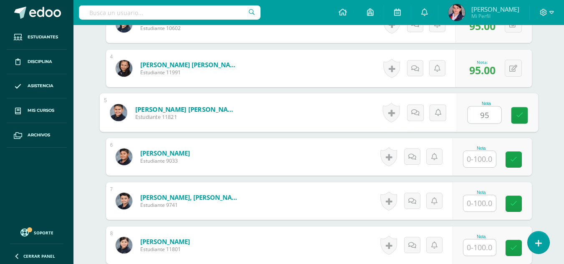
scroll to position [377, 0]
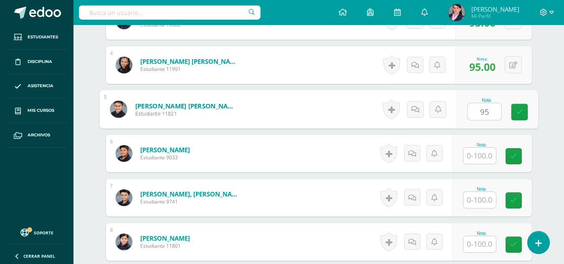
type input "95"
click at [479, 160] on input "text" at bounding box center [480, 156] width 33 height 16
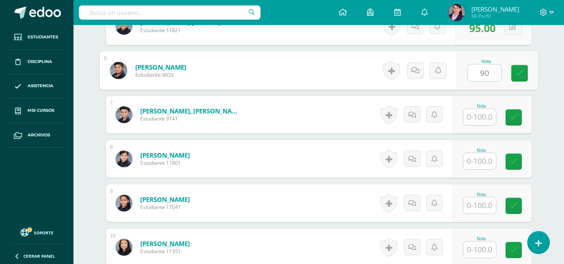
scroll to position [460, 0]
type input "90"
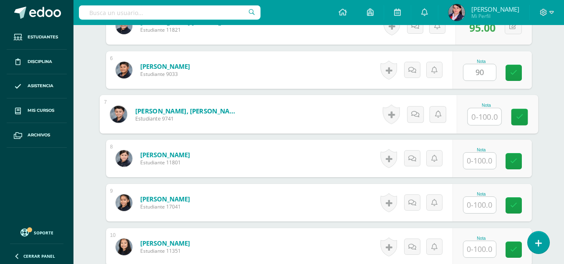
click at [477, 113] on input "text" at bounding box center [484, 117] width 33 height 17
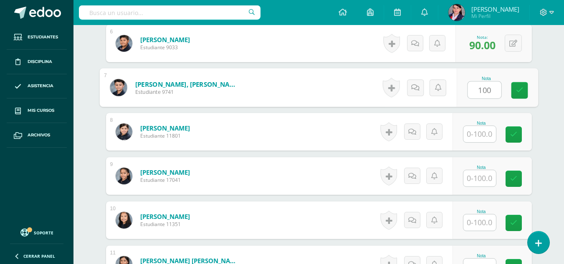
scroll to position [502, 0]
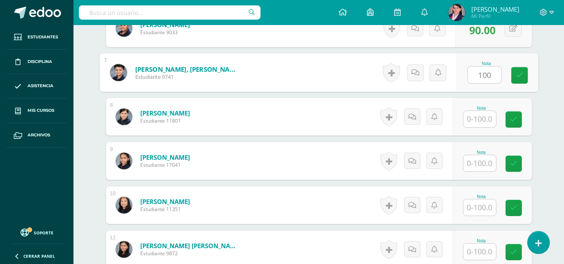
type input "100"
click at [477, 113] on input "text" at bounding box center [480, 119] width 33 height 16
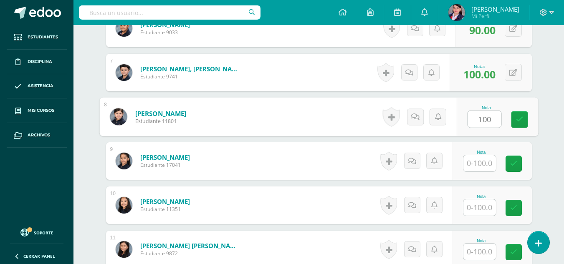
type input "100"
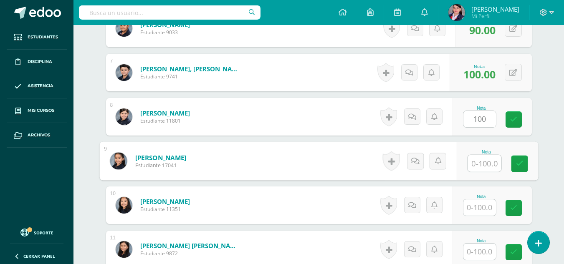
click at [474, 163] on input "text" at bounding box center [484, 163] width 33 height 17
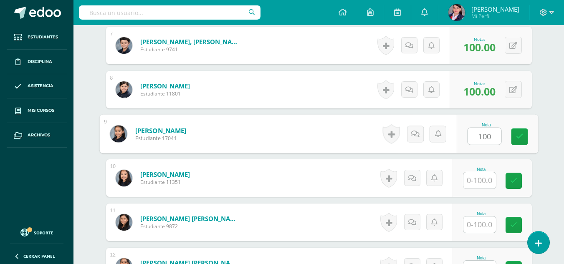
scroll to position [544, 0]
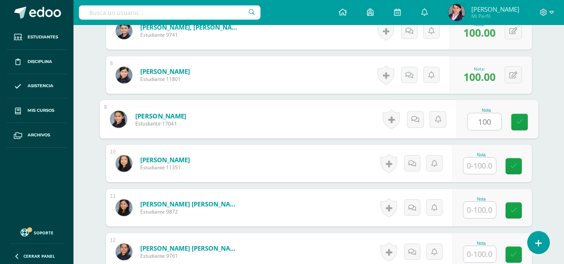
type input "100"
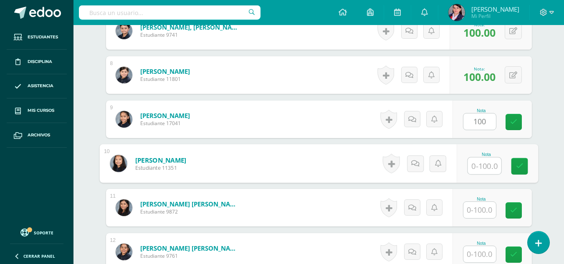
click at [484, 168] on input "text" at bounding box center [484, 166] width 33 height 17
type input "100"
click at [482, 213] on input "text" at bounding box center [480, 210] width 33 height 16
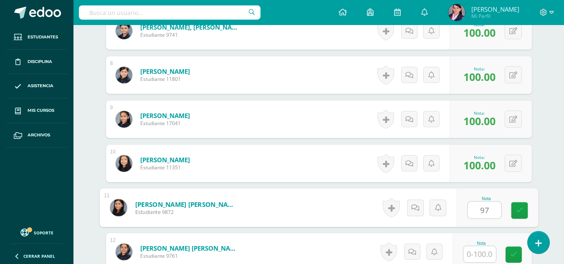
type input "97"
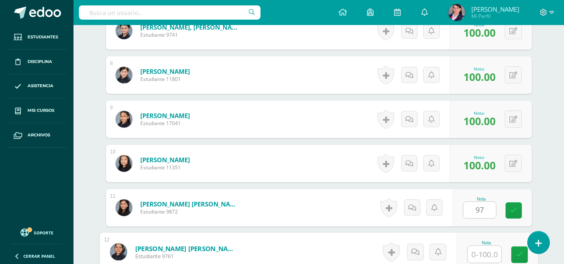
click at [479, 247] on input "text" at bounding box center [484, 254] width 33 height 17
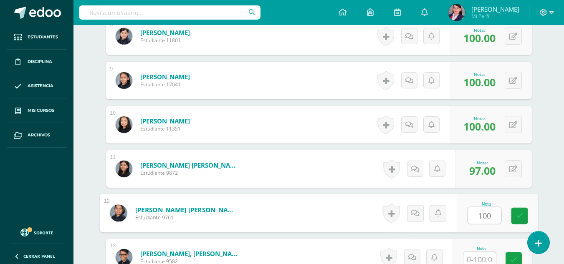
scroll to position [627, 0]
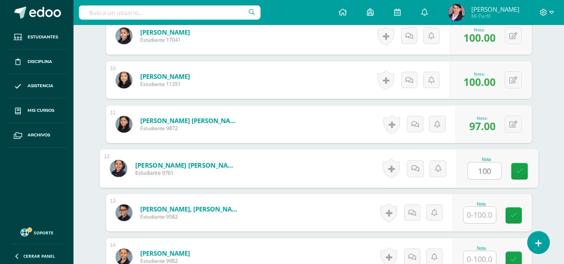
type input "100"
click at [484, 214] on input "text" at bounding box center [480, 215] width 33 height 16
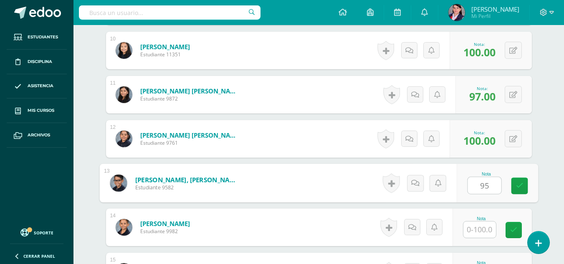
scroll to position [711, 0]
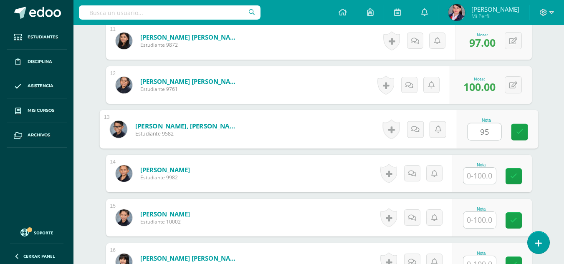
type input "95"
click at [480, 176] on input "text" at bounding box center [480, 176] width 33 height 16
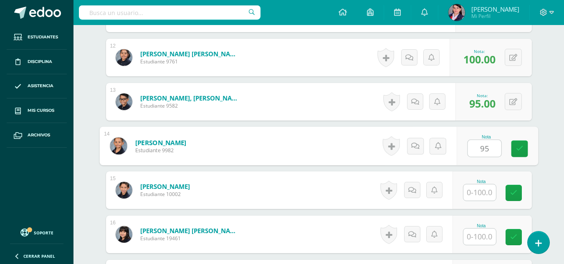
scroll to position [794, 0]
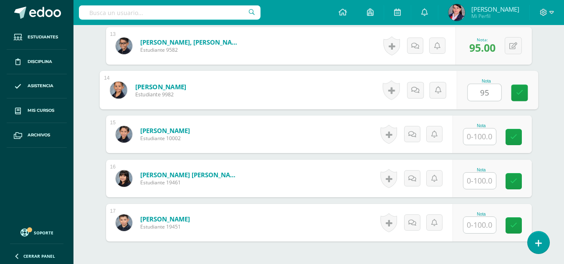
type input "95"
click at [478, 139] on input "text" at bounding box center [480, 137] width 33 height 16
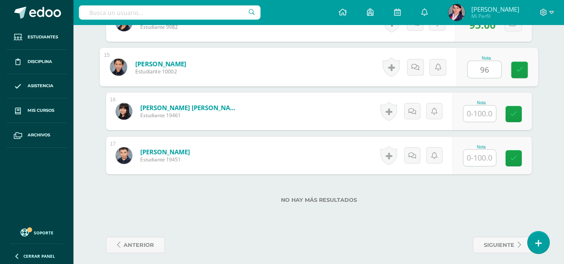
scroll to position [867, 0]
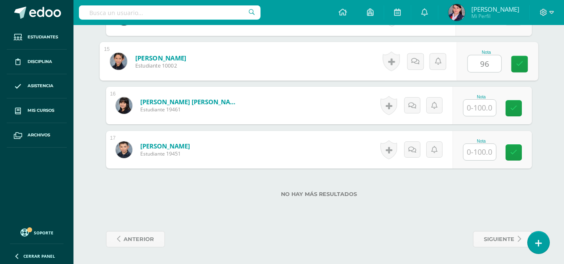
type input "96"
click at [480, 101] on input "text" at bounding box center [480, 108] width 33 height 16
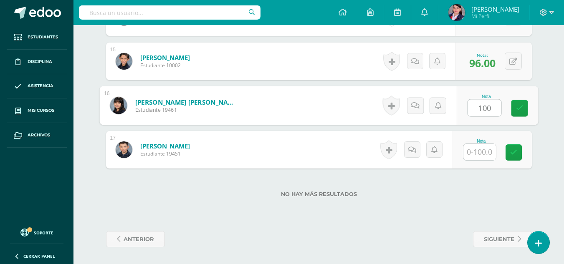
type input "100"
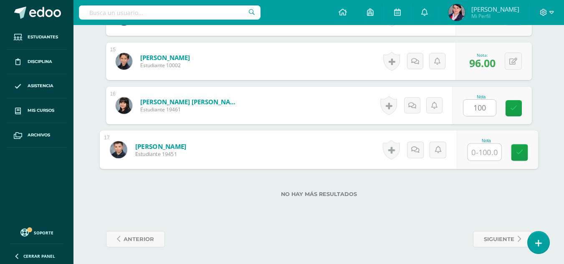
click at [489, 156] on input "text" at bounding box center [484, 152] width 33 height 17
type input "85"
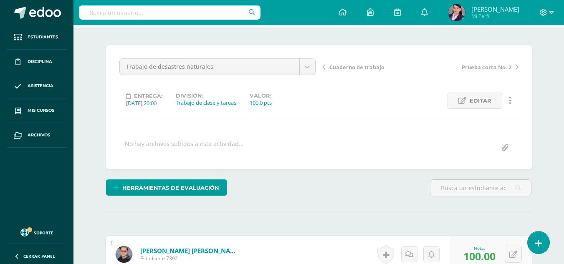
scroll to position [0, 0]
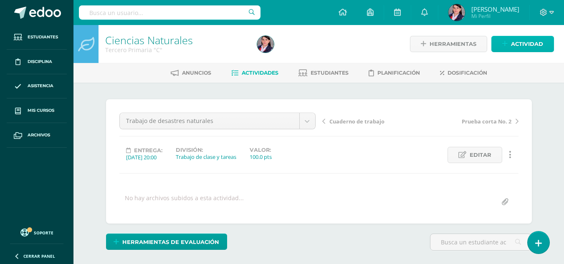
click at [512, 41] on span "Actividad" at bounding box center [527, 43] width 32 height 15
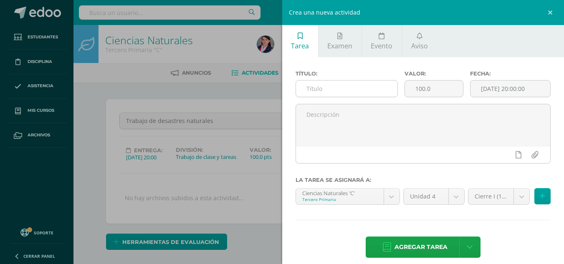
click at [329, 88] on input "text" at bounding box center [346, 89] width 101 height 16
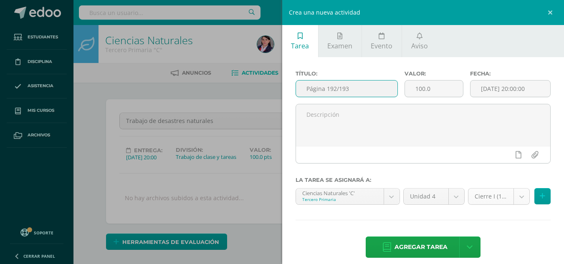
type input "Página 192/193"
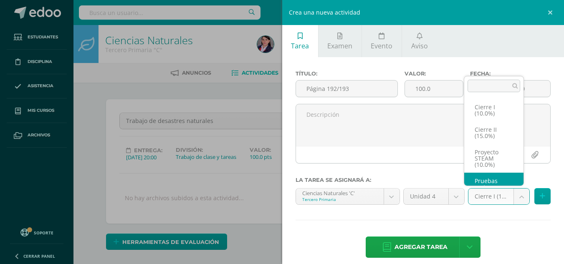
scroll to position [16, 0]
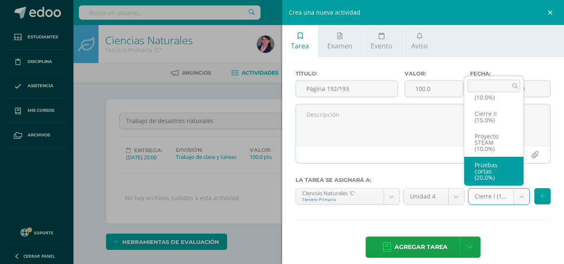
select select "233499"
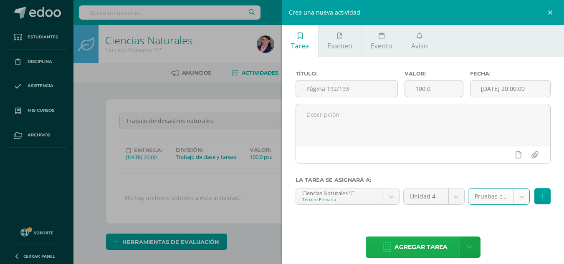
click at [426, 246] on span "Agregar tarea" at bounding box center [421, 247] width 53 height 20
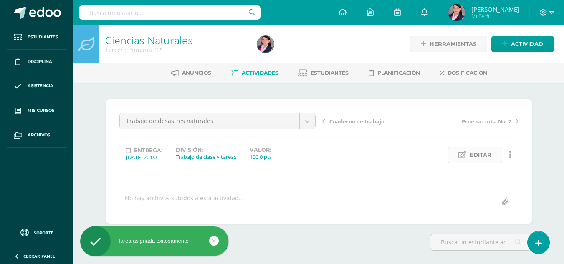
click at [482, 157] on span "Editar" at bounding box center [481, 154] width 22 height 15
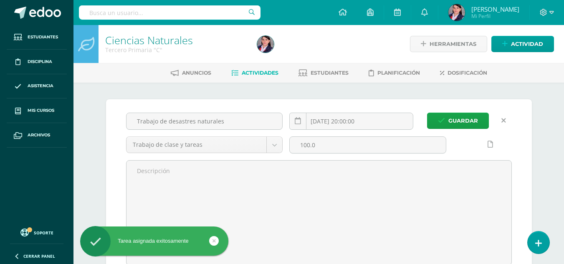
scroll to position [0, 0]
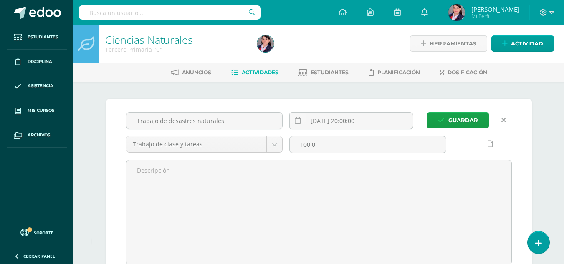
click at [263, 70] on span "Actividades" at bounding box center [260, 72] width 37 height 6
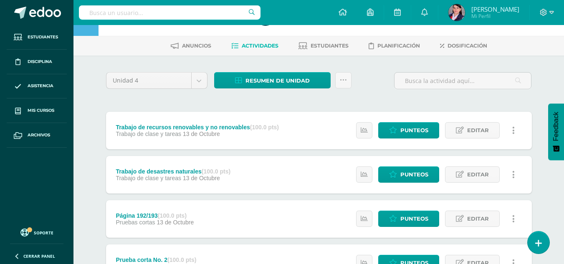
scroll to position [42, 0]
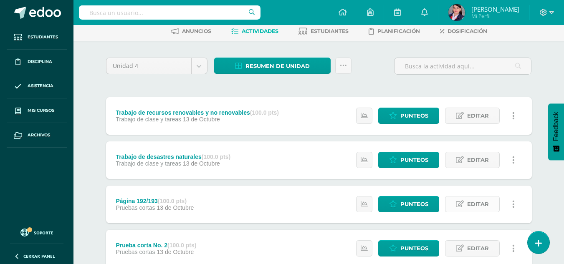
click at [477, 205] on span "Editar" at bounding box center [478, 204] width 22 height 15
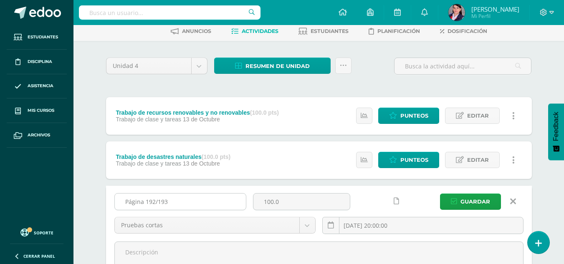
click at [142, 202] on input "Página 192/193" at bounding box center [180, 202] width 131 height 16
type input "Páginas 192/193"
click at [464, 200] on span "Guardar" at bounding box center [476, 201] width 30 height 15
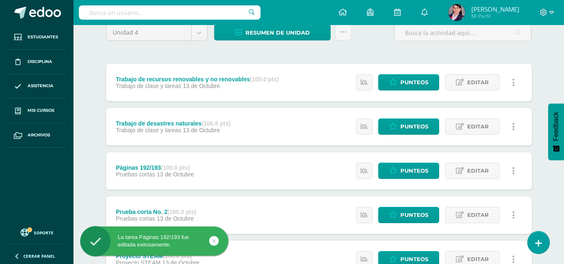
scroll to position [84, 0]
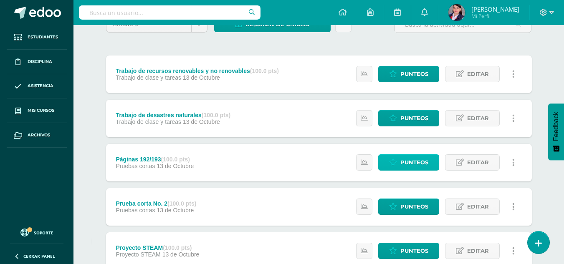
click at [407, 163] on span "Punteos" at bounding box center [414, 162] width 28 height 15
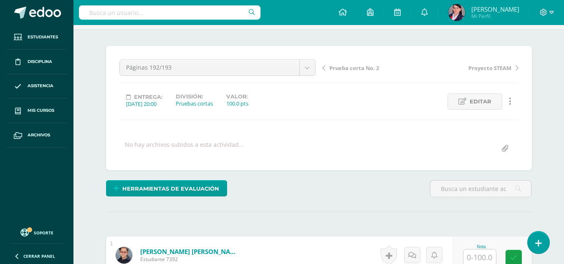
scroll to position [168, 0]
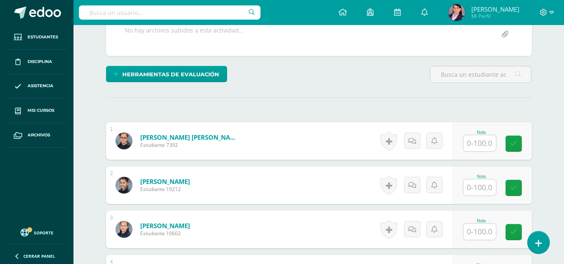
click at [476, 144] on input "text" at bounding box center [480, 143] width 33 height 16
type input "90"
click at [484, 187] on input "text" at bounding box center [484, 188] width 33 height 17
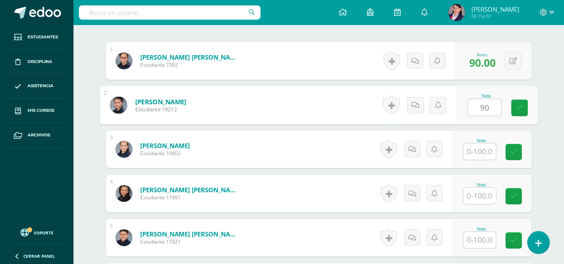
scroll to position [251, 0]
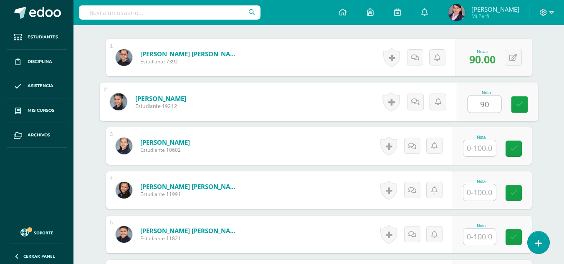
type input "90"
click at [483, 193] on input "text" at bounding box center [480, 193] width 33 height 16
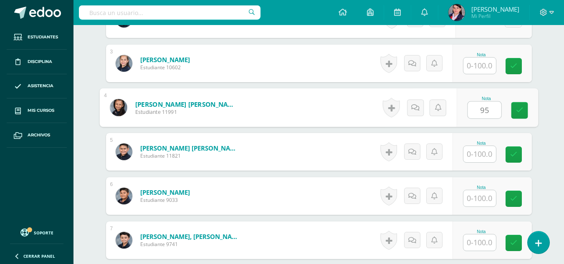
scroll to position [335, 0]
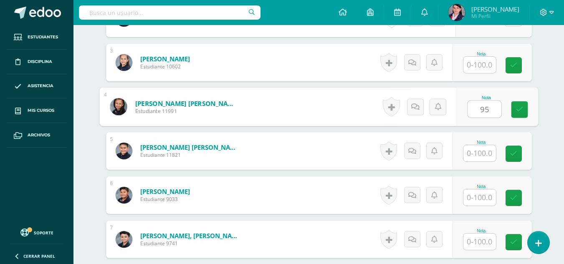
type input "95"
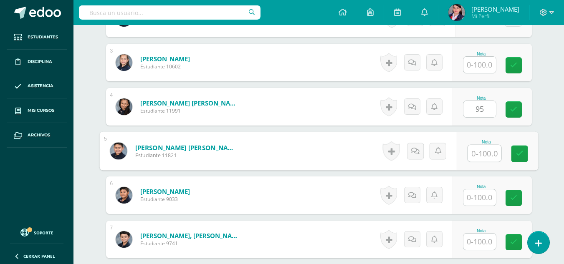
click at [481, 150] on input "text" at bounding box center [484, 153] width 33 height 17
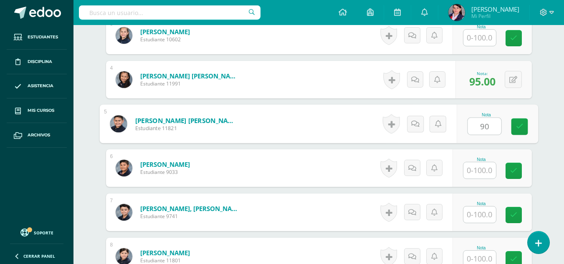
scroll to position [377, 0]
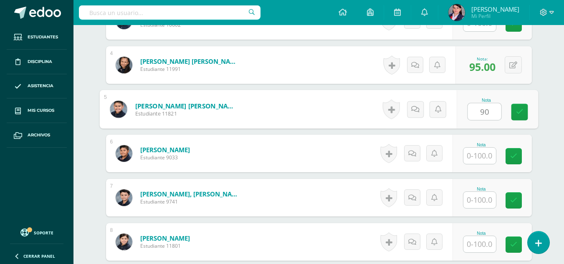
type input "90"
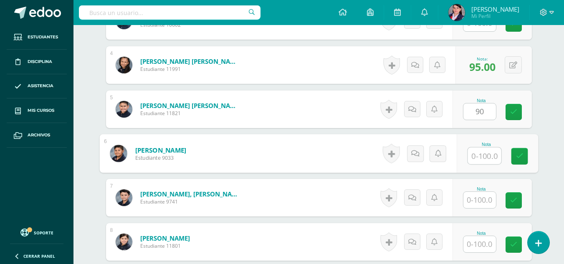
click at [481, 150] on input "text" at bounding box center [484, 156] width 33 height 17
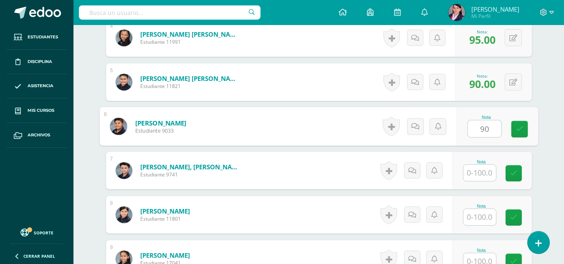
scroll to position [418, 0]
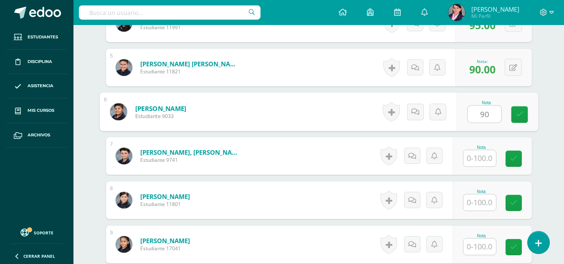
type input "90"
click at [480, 154] on input "text" at bounding box center [480, 158] width 33 height 16
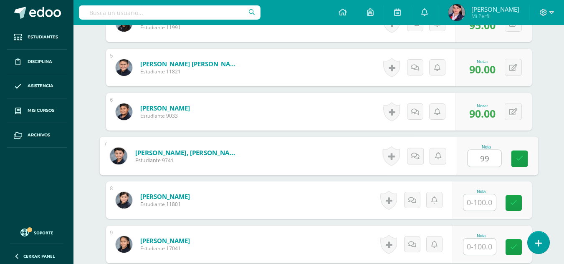
type input "99"
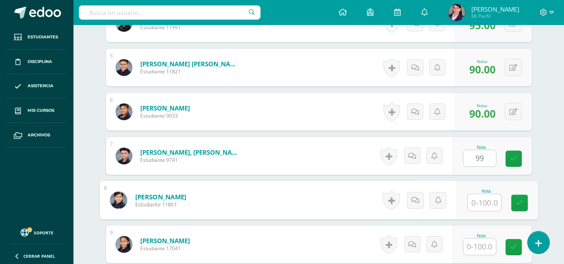
click at [478, 201] on input "text" at bounding box center [484, 203] width 33 height 17
type input "97"
click at [481, 248] on input "text" at bounding box center [480, 247] width 33 height 16
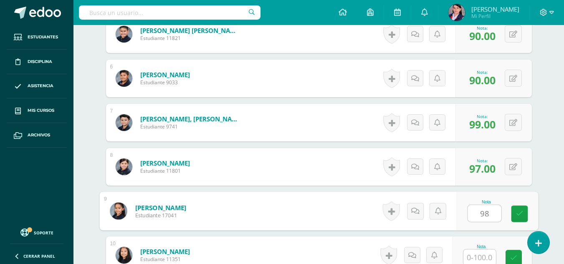
scroll to position [502, 0]
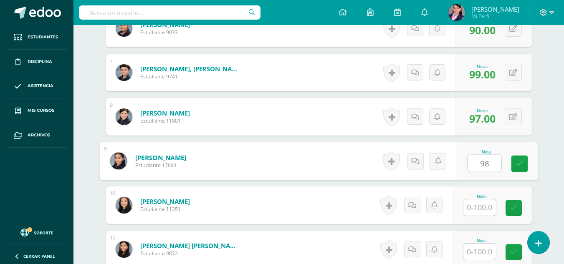
type input "98"
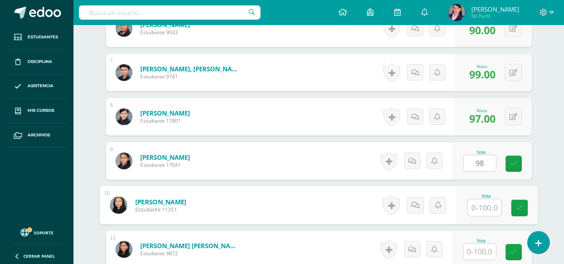
click at [482, 207] on input "text" at bounding box center [484, 208] width 33 height 17
type input "95"
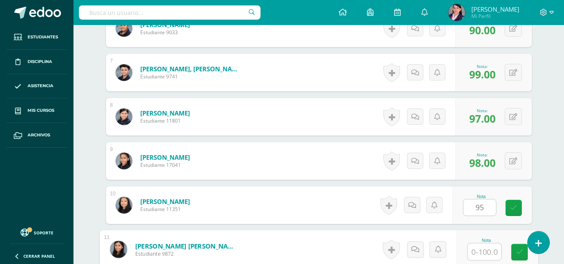
click at [483, 253] on input "text" at bounding box center [484, 252] width 33 height 17
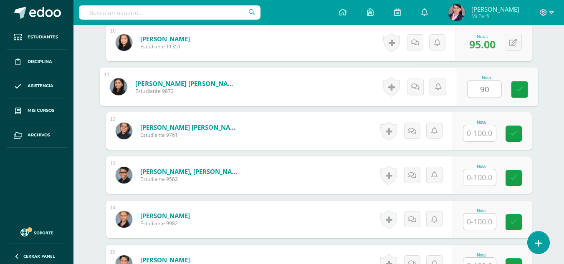
scroll to position [669, 0]
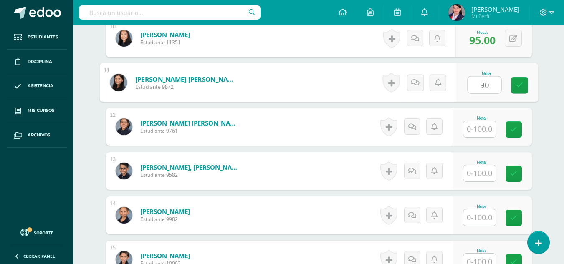
type input "90"
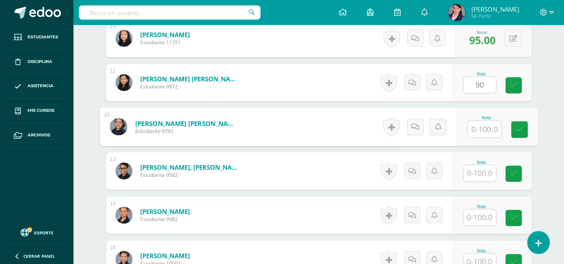
click at [481, 127] on input "text" at bounding box center [484, 129] width 33 height 17
type input "95"
click at [487, 170] on input "text" at bounding box center [480, 173] width 33 height 16
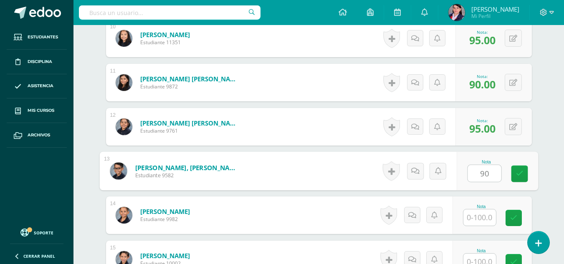
type input "90"
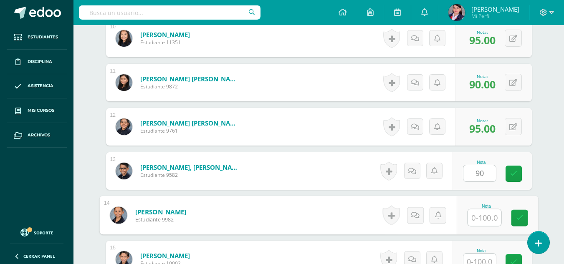
click at [484, 222] on input "text" at bounding box center [484, 218] width 33 height 17
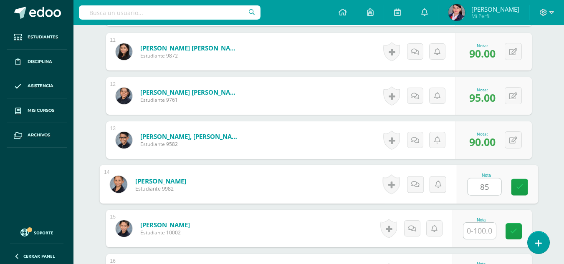
scroll to position [752, 0]
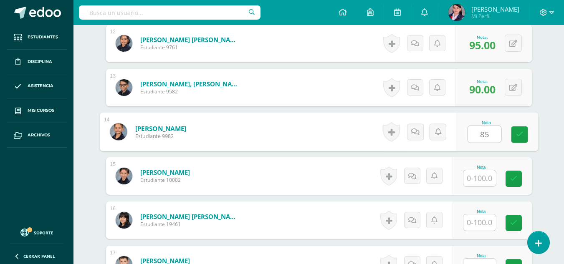
type input "85"
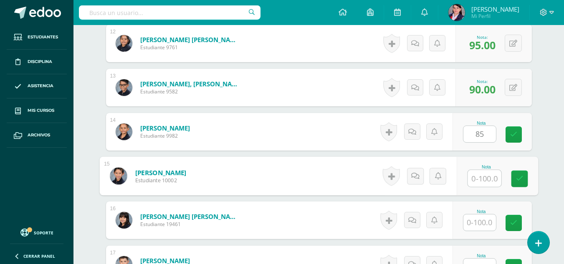
click at [477, 182] on input "text" at bounding box center [484, 178] width 33 height 17
type input "85"
click at [482, 225] on input "text" at bounding box center [480, 223] width 33 height 16
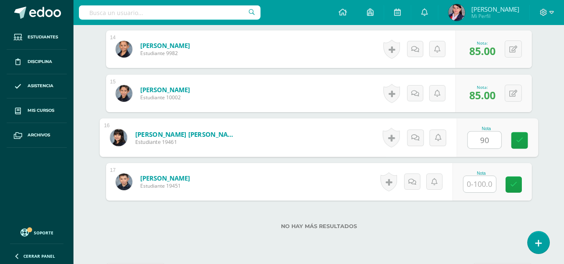
scroll to position [836, 0]
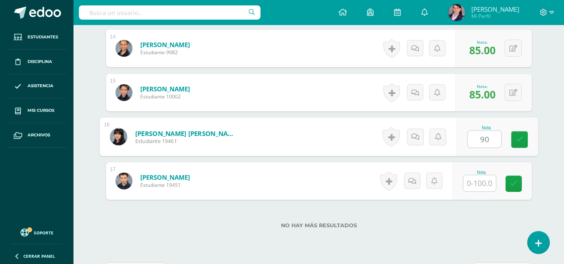
type input "90"
click at [479, 180] on input "text" at bounding box center [480, 183] width 33 height 16
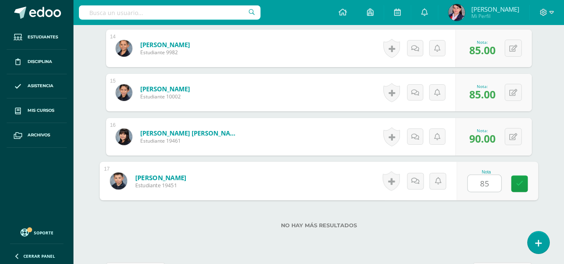
type input "85"
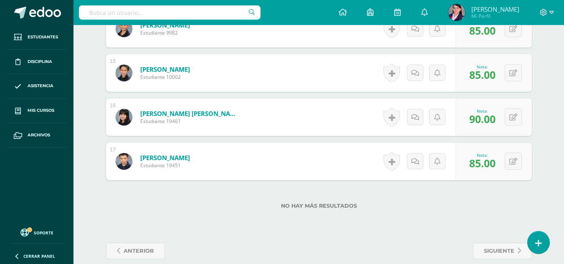
scroll to position [867, 0]
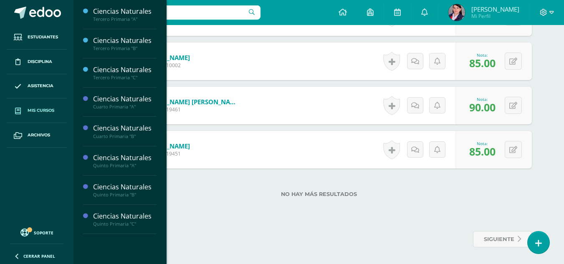
click at [38, 110] on span "Mis cursos" at bounding box center [41, 110] width 27 height 7
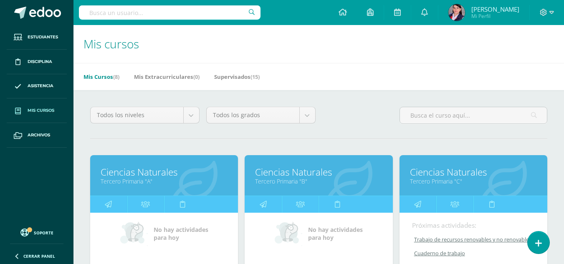
click at [31, 110] on span "Mis cursos" at bounding box center [41, 110] width 27 height 7
click at [41, 109] on span "Mis cursos" at bounding box center [41, 110] width 27 height 7
